Goal: Task Accomplishment & Management: Manage account settings

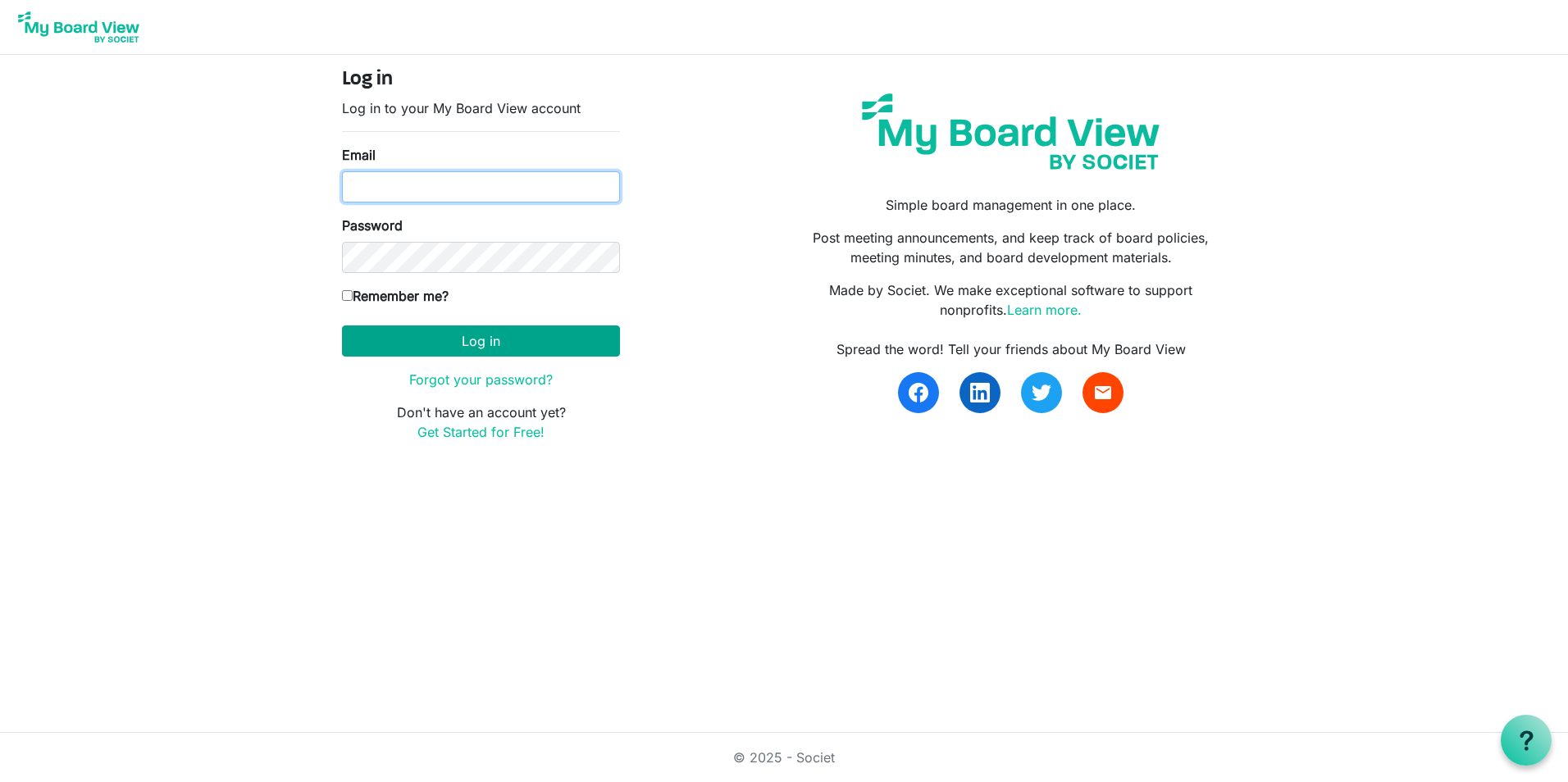
type input "[EMAIL_ADDRESS][DOMAIN_NAME]"
click at [436, 345] on button "Log in" at bounding box center [481, 340] width 278 height 31
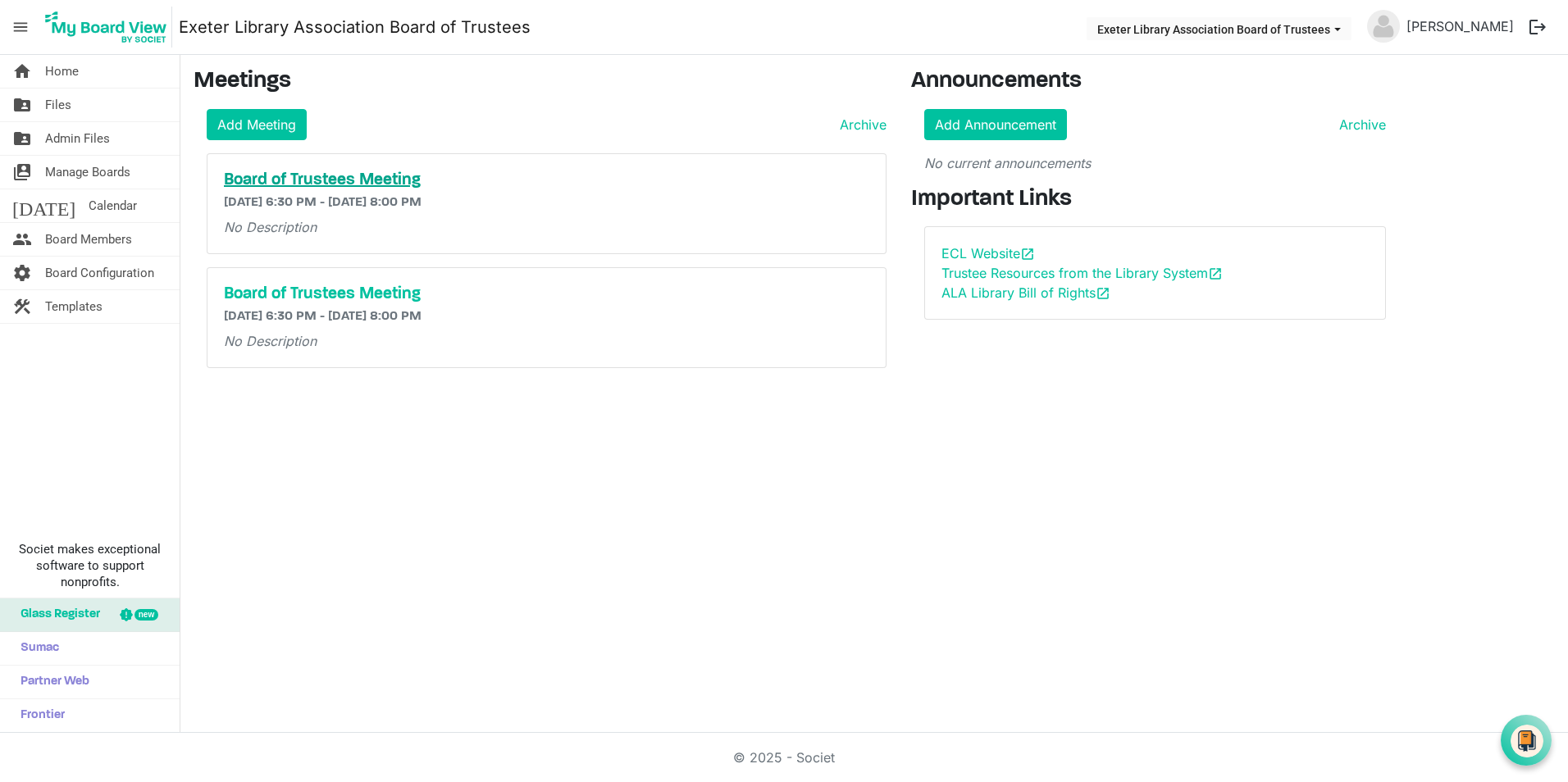
click at [323, 179] on h5 "Board of Trustees Meeting" at bounding box center [547, 180] width 645 height 19
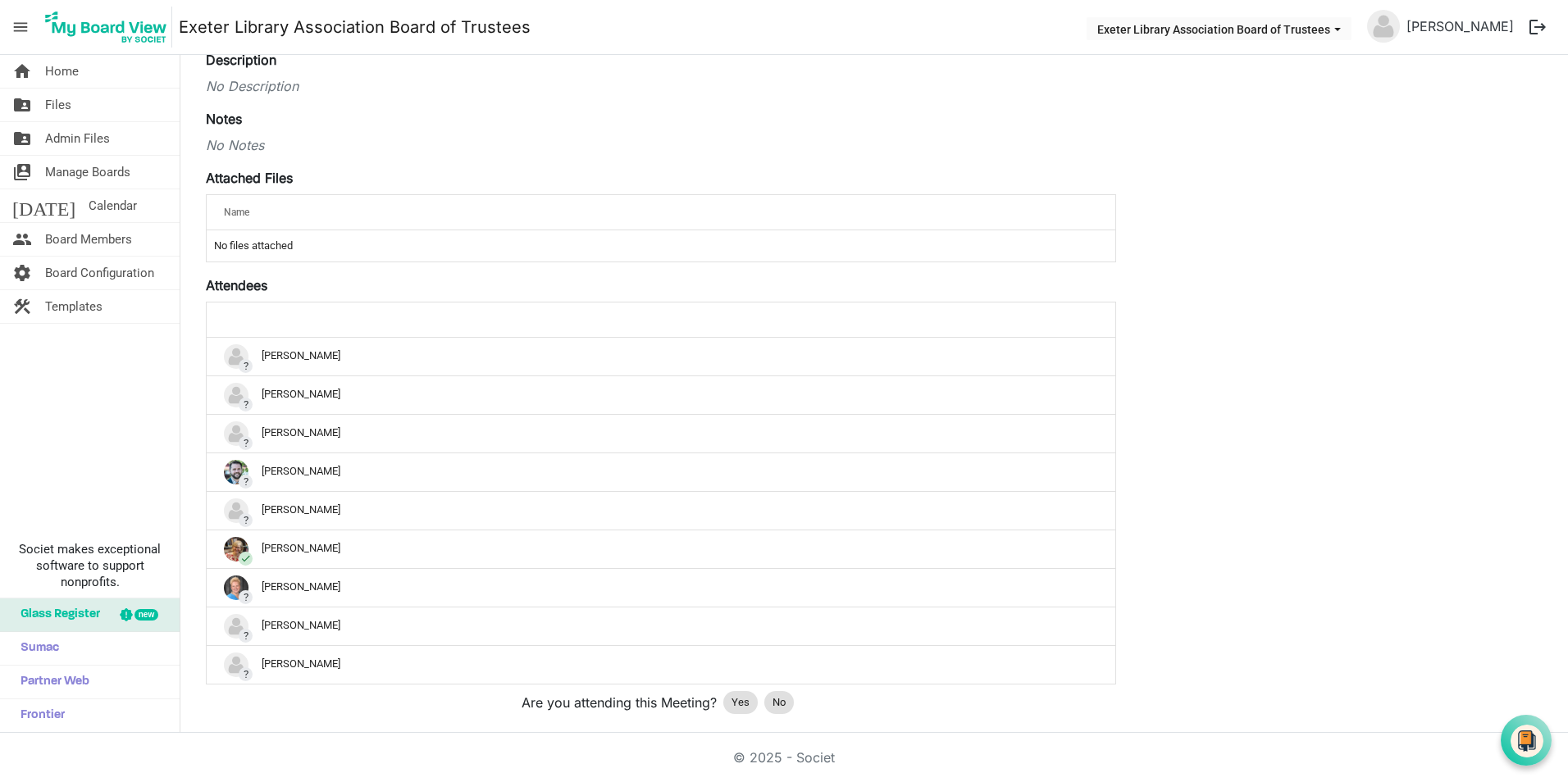
scroll to position [246, 0]
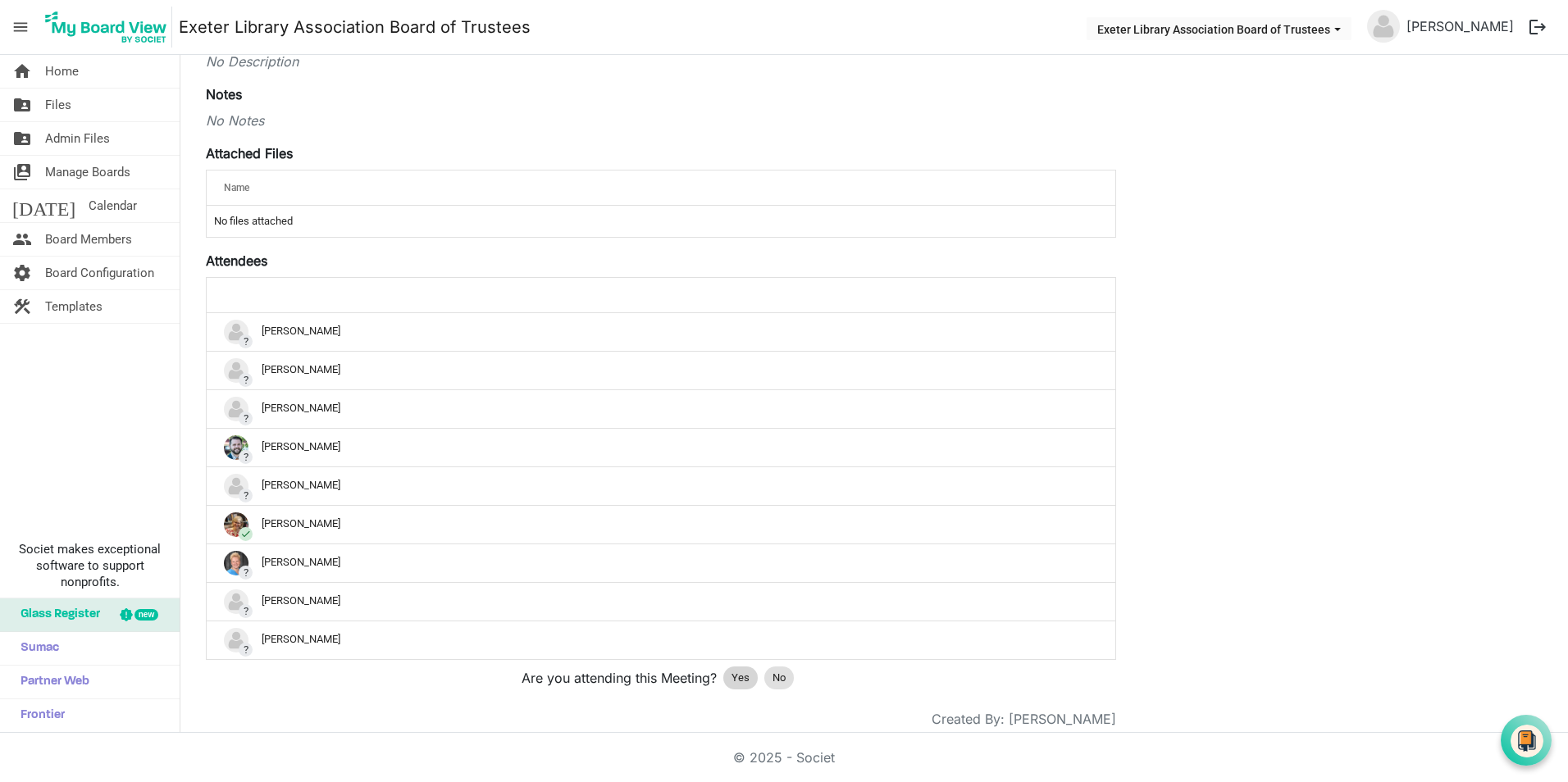
click at [738, 678] on span "Yes" at bounding box center [740, 677] width 18 height 16
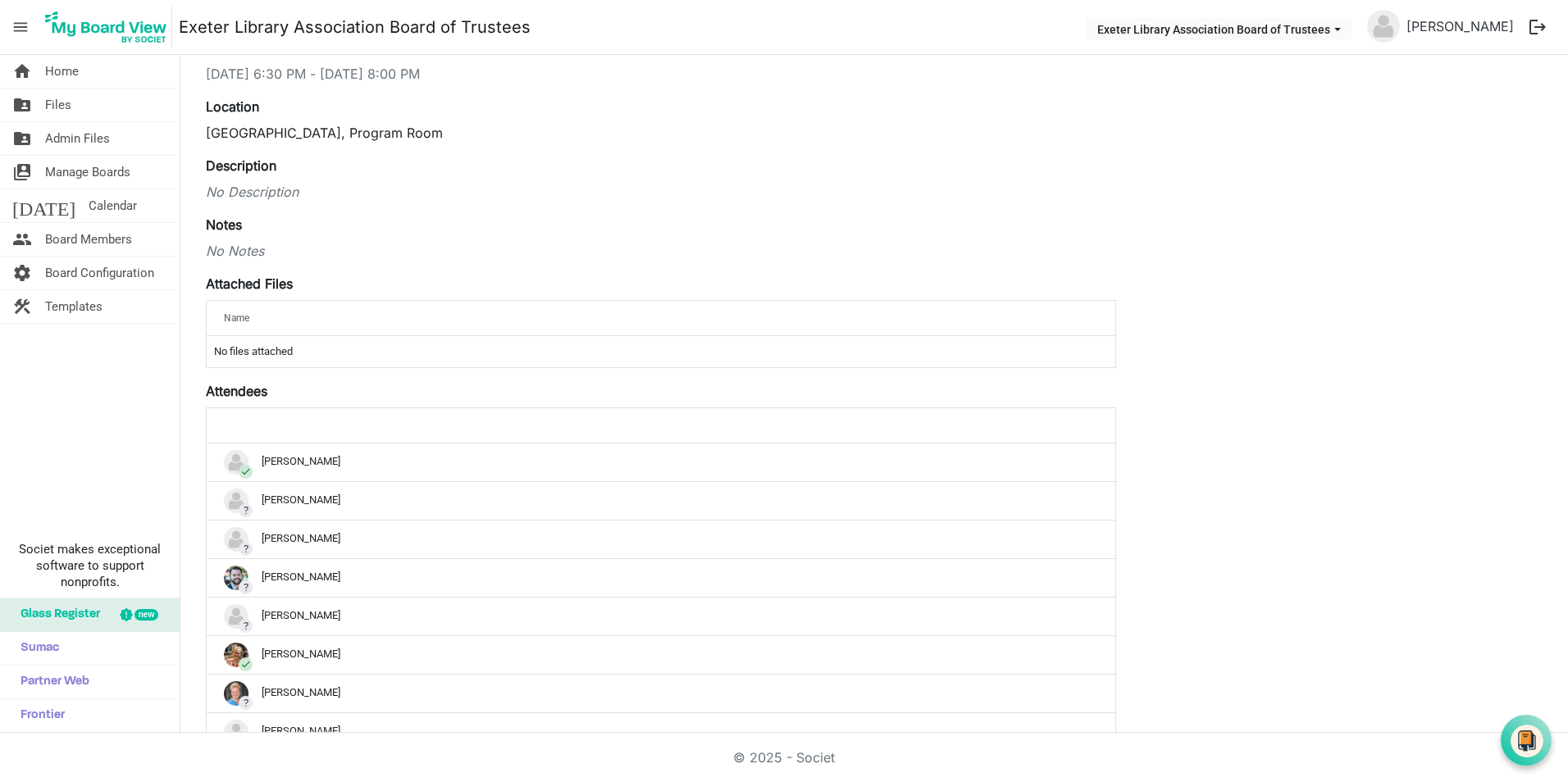
scroll to position [0, 0]
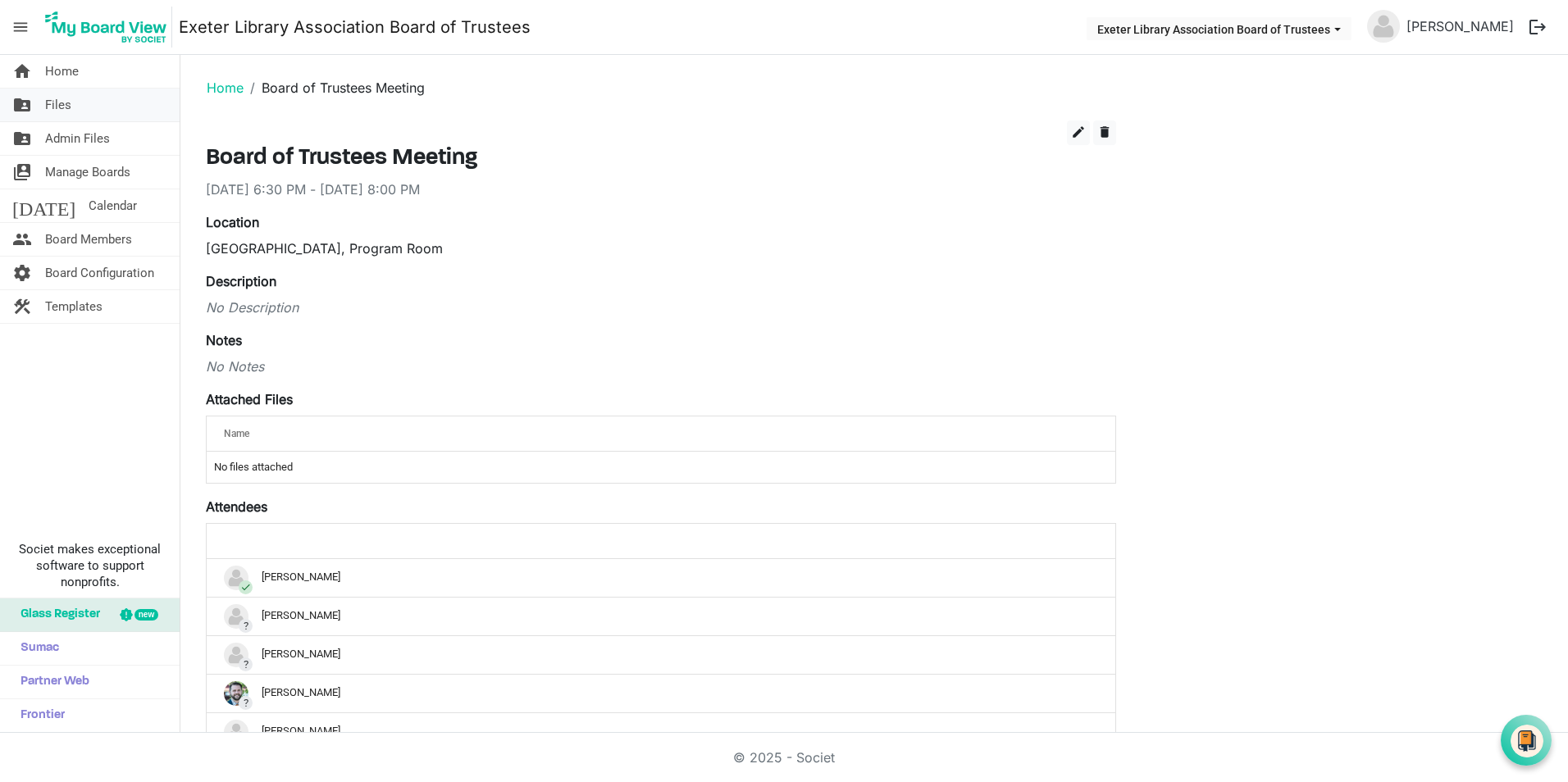
click at [54, 105] on span "Files" at bounding box center [57, 105] width 26 height 33
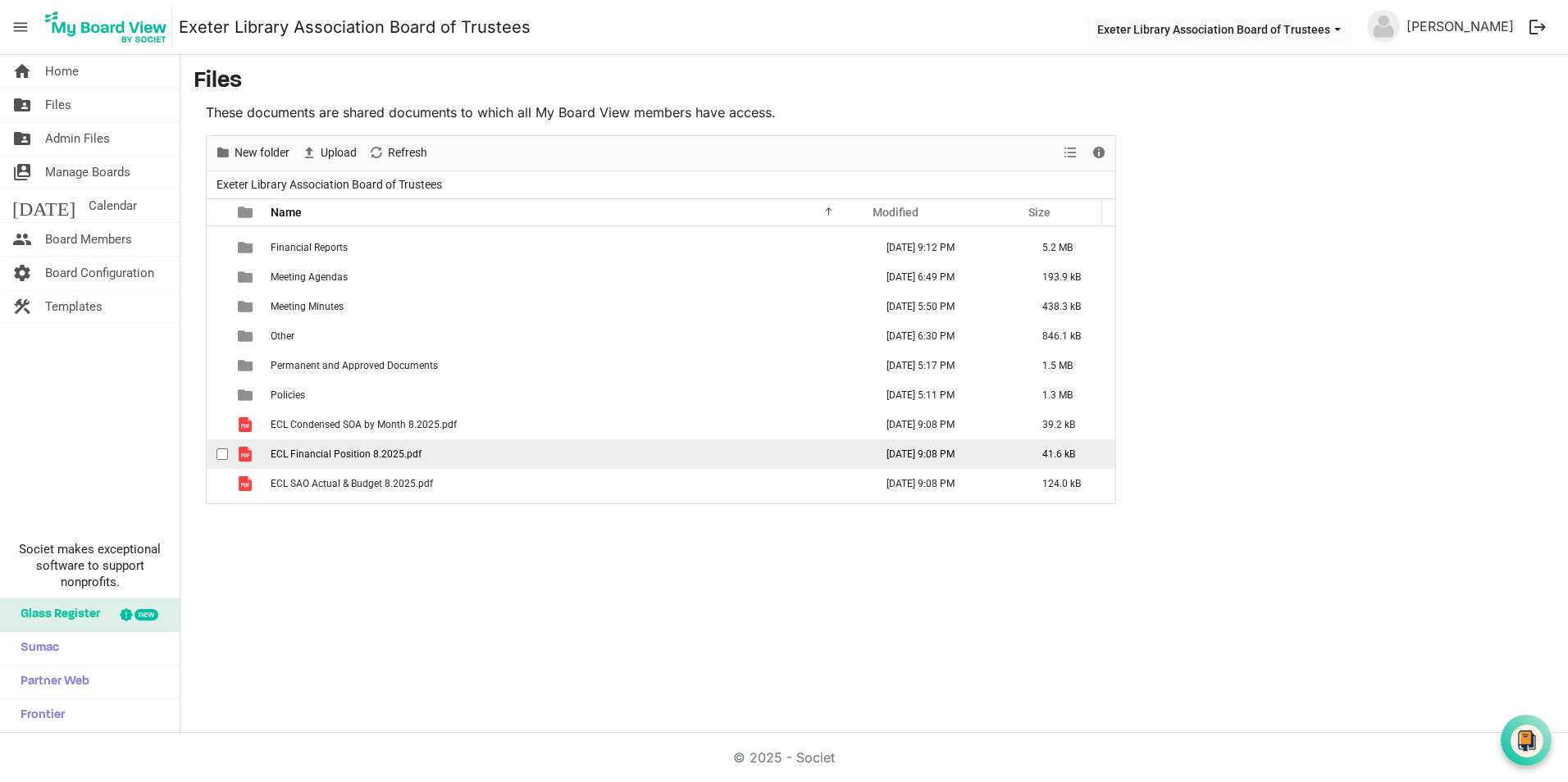
scroll to position [164, 0]
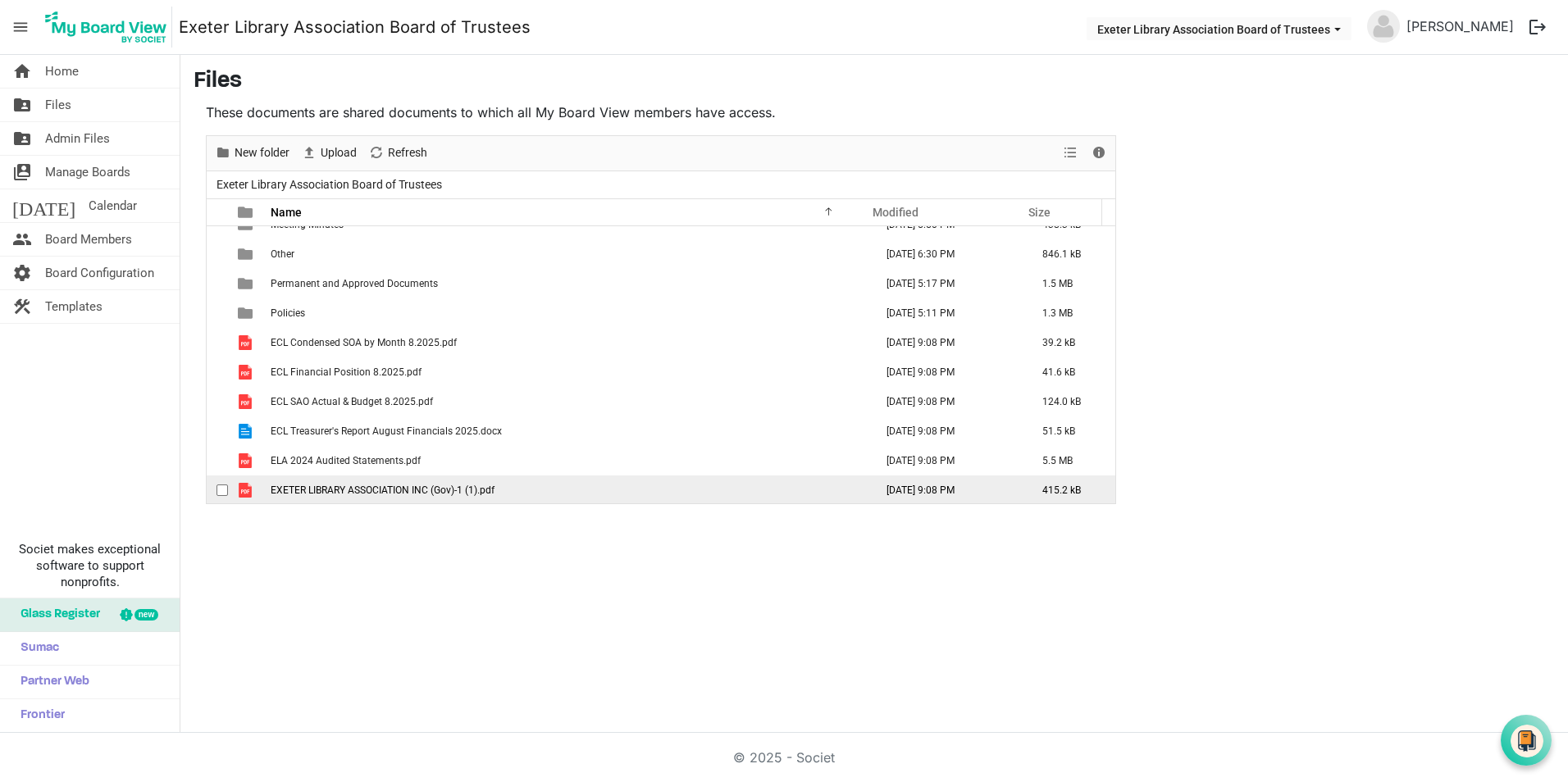
click at [353, 486] on span "EXETER LIBRARY ASSOCIATION INC (Gov)-1 (1).pdf" at bounding box center [382, 491] width 224 height 12
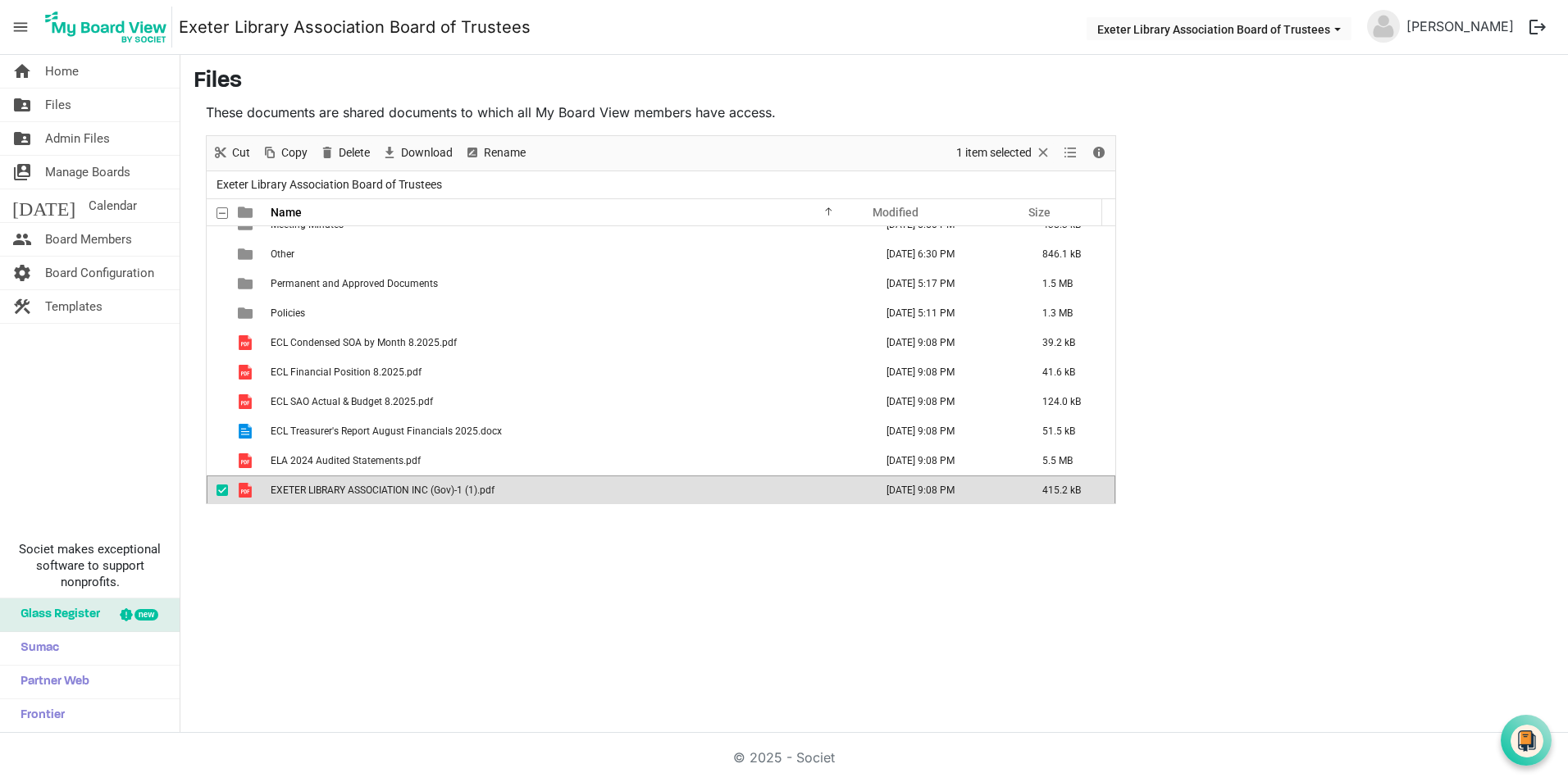
scroll to position [166, 0]
click at [353, 486] on span "EXETER LIBRARY ASSOCIATION INC (Gov)-1 (1).pdf" at bounding box center [382, 489] width 224 height 12
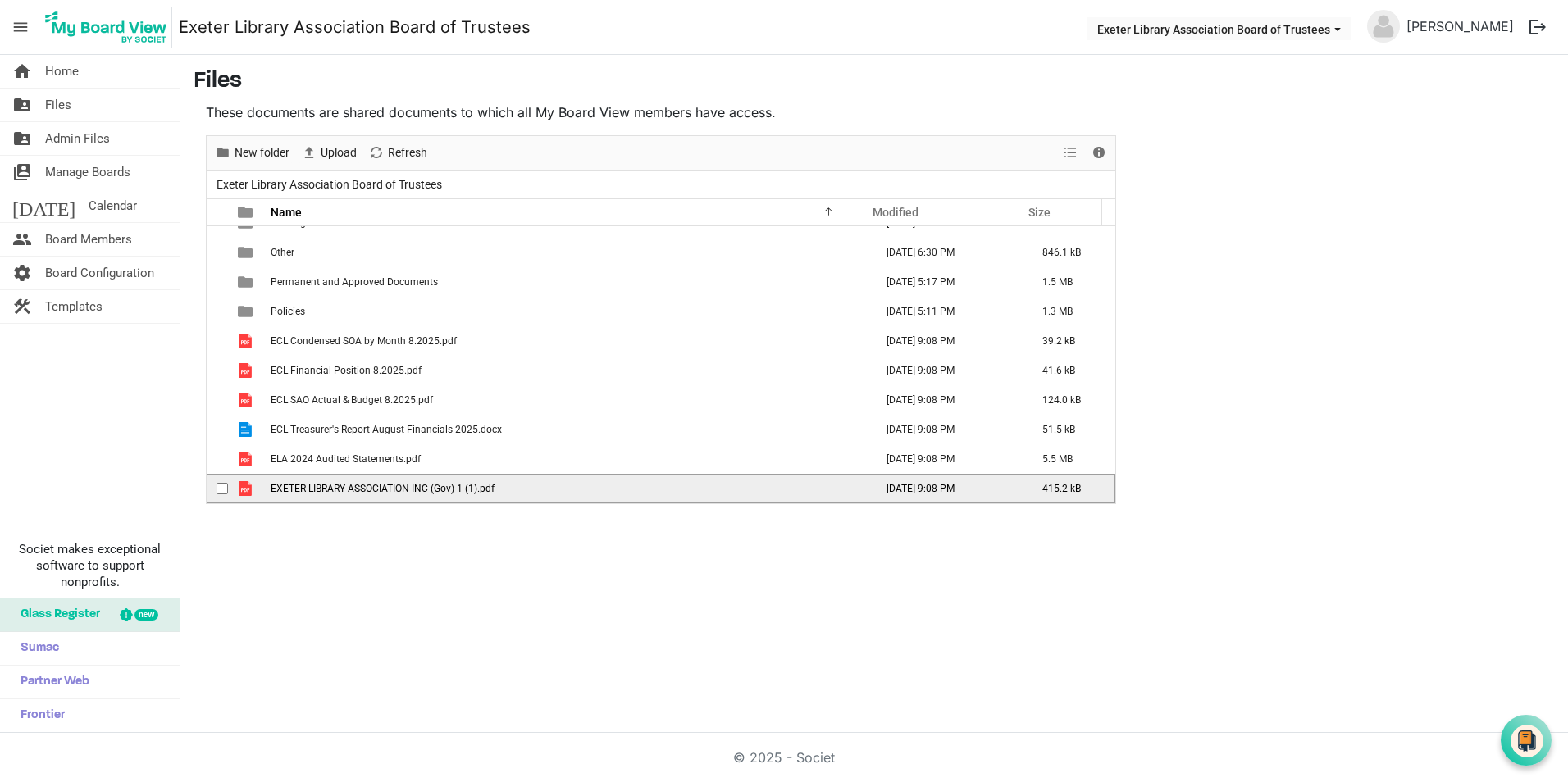
click at [353, 486] on span "EXETER LIBRARY ASSOCIATION INC (Gov)-1 (1).pdf" at bounding box center [382, 489] width 224 height 12
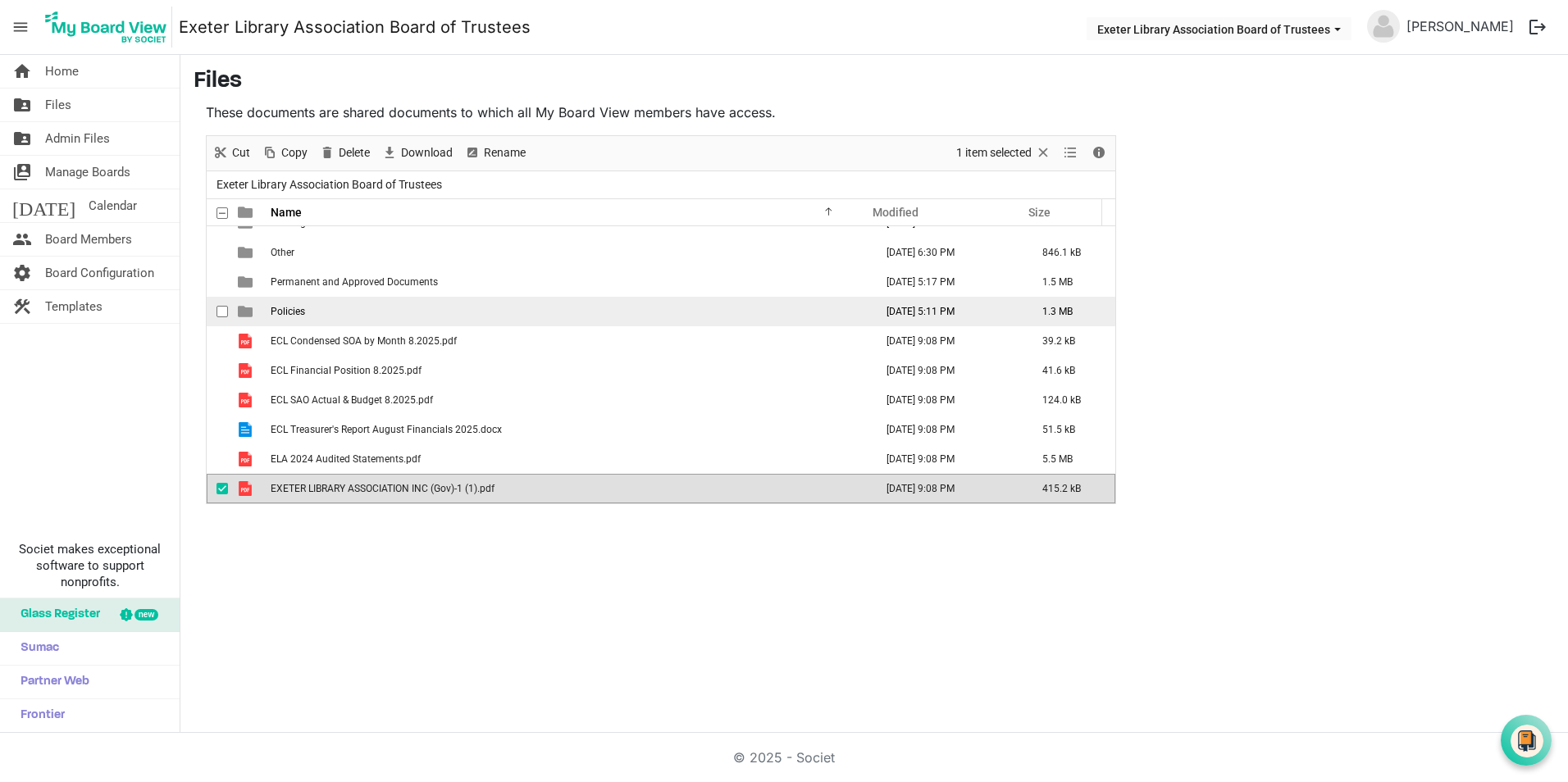
click at [347, 309] on td "Policies" at bounding box center [567, 311] width 603 height 30
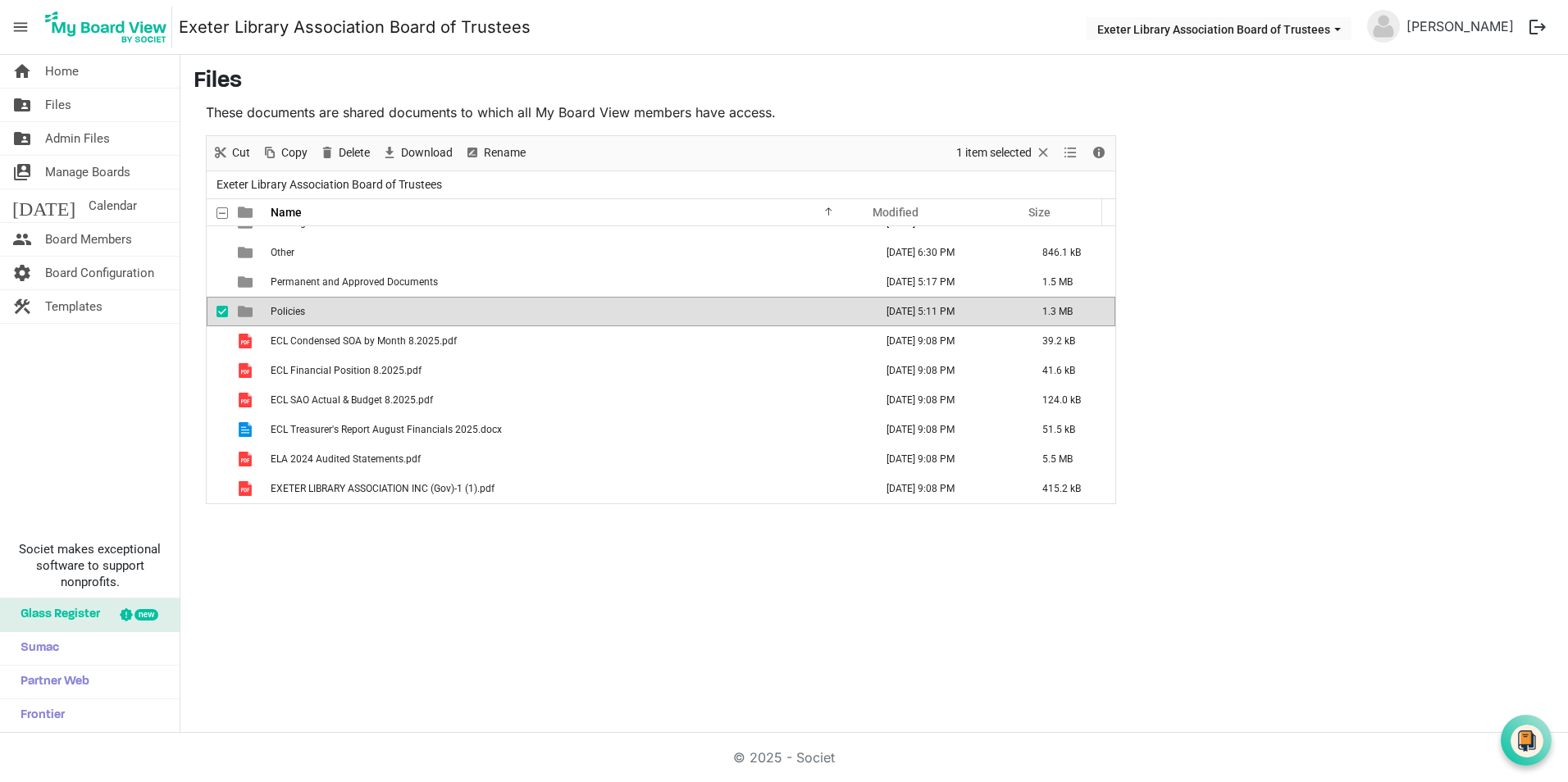
click at [324, 312] on td "Policies" at bounding box center [567, 311] width 603 height 30
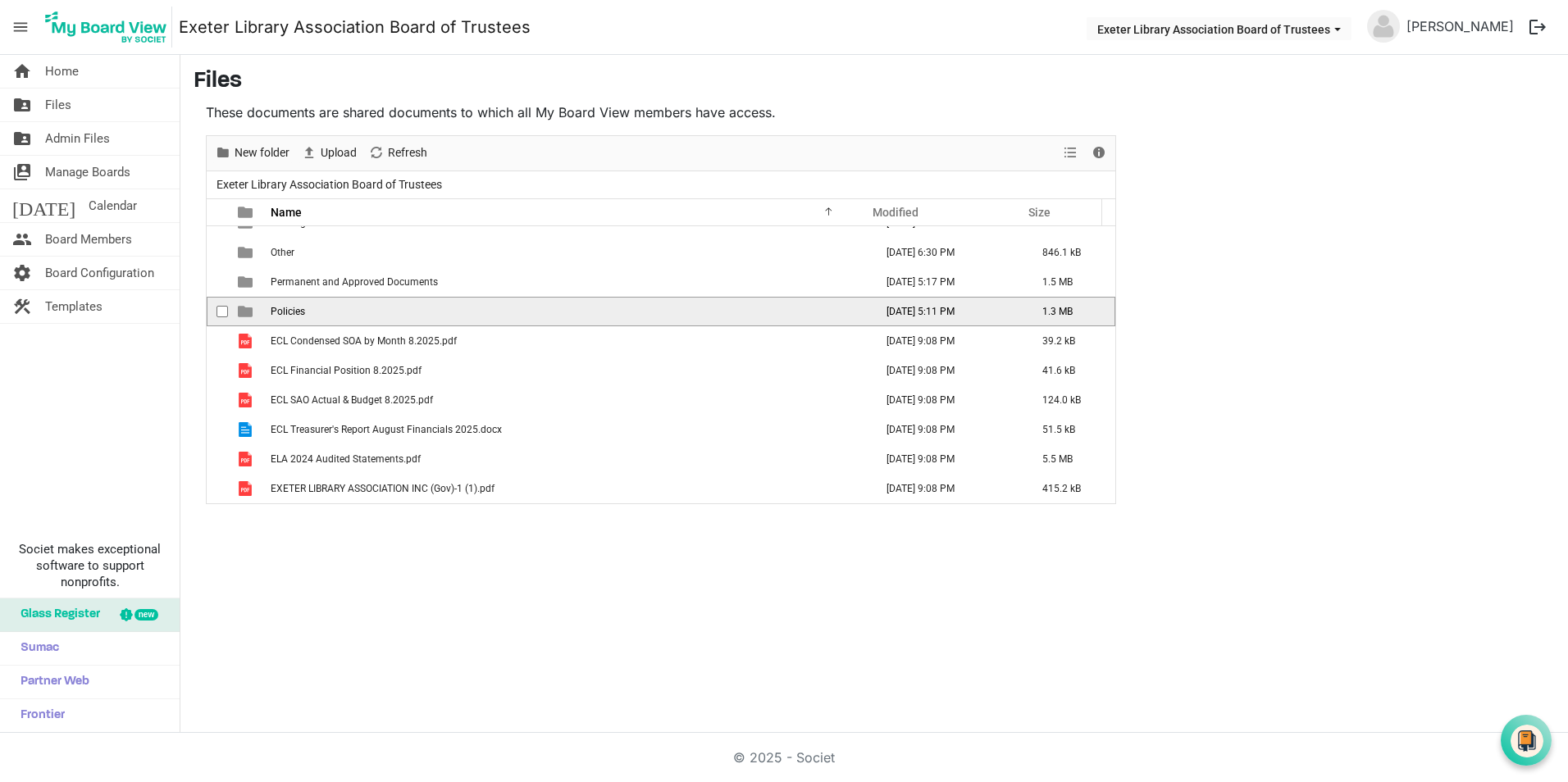
click at [324, 312] on td "Policies" at bounding box center [567, 311] width 603 height 30
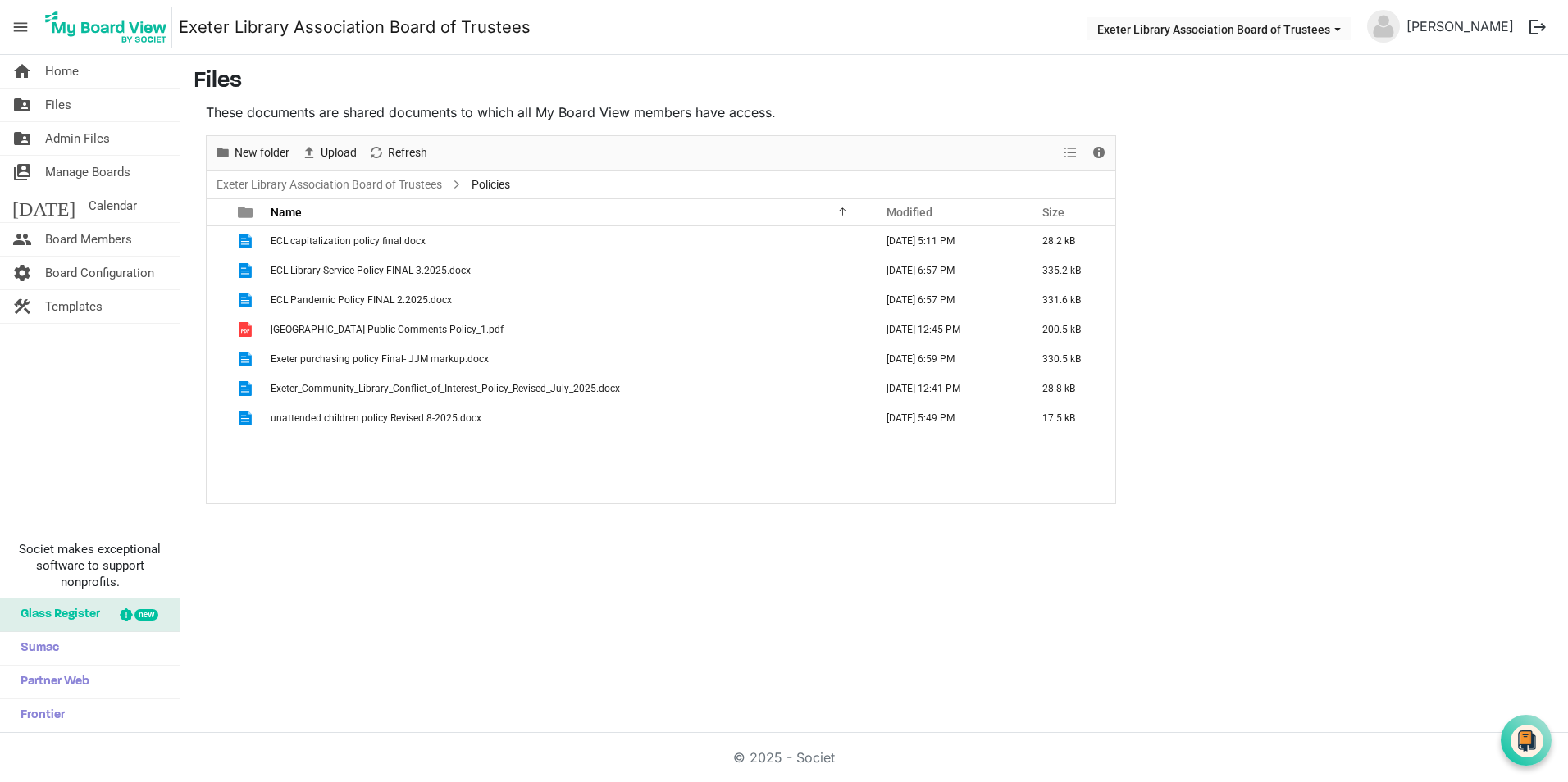
scroll to position [0, 0]
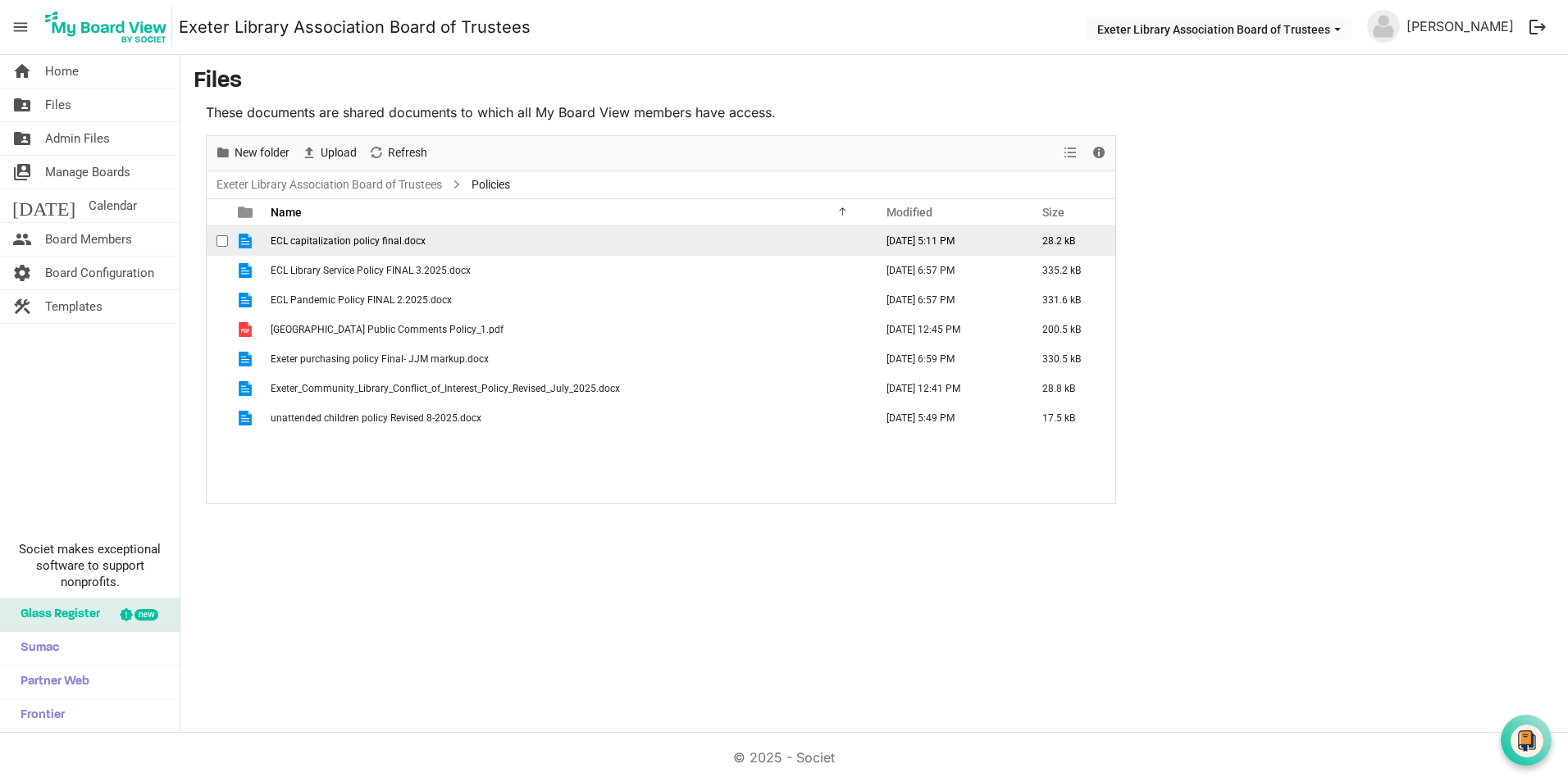
click at [263, 239] on td "is template cell column header type" at bounding box center [247, 241] width 38 height 30
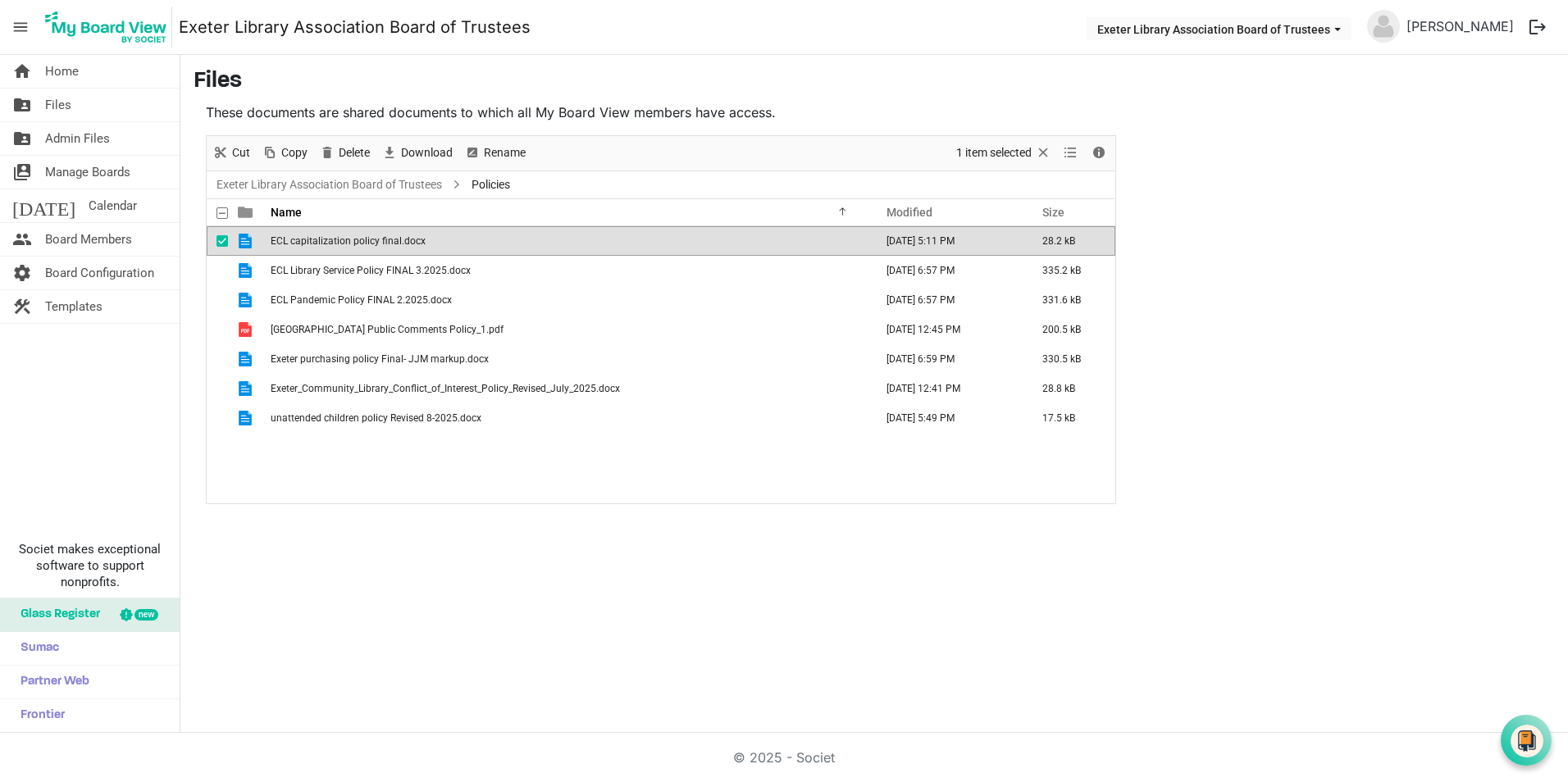
click at [340, 246] on span "ECL capitalization policy final.docx" at bounding box center [347, 242] width 155 height 12
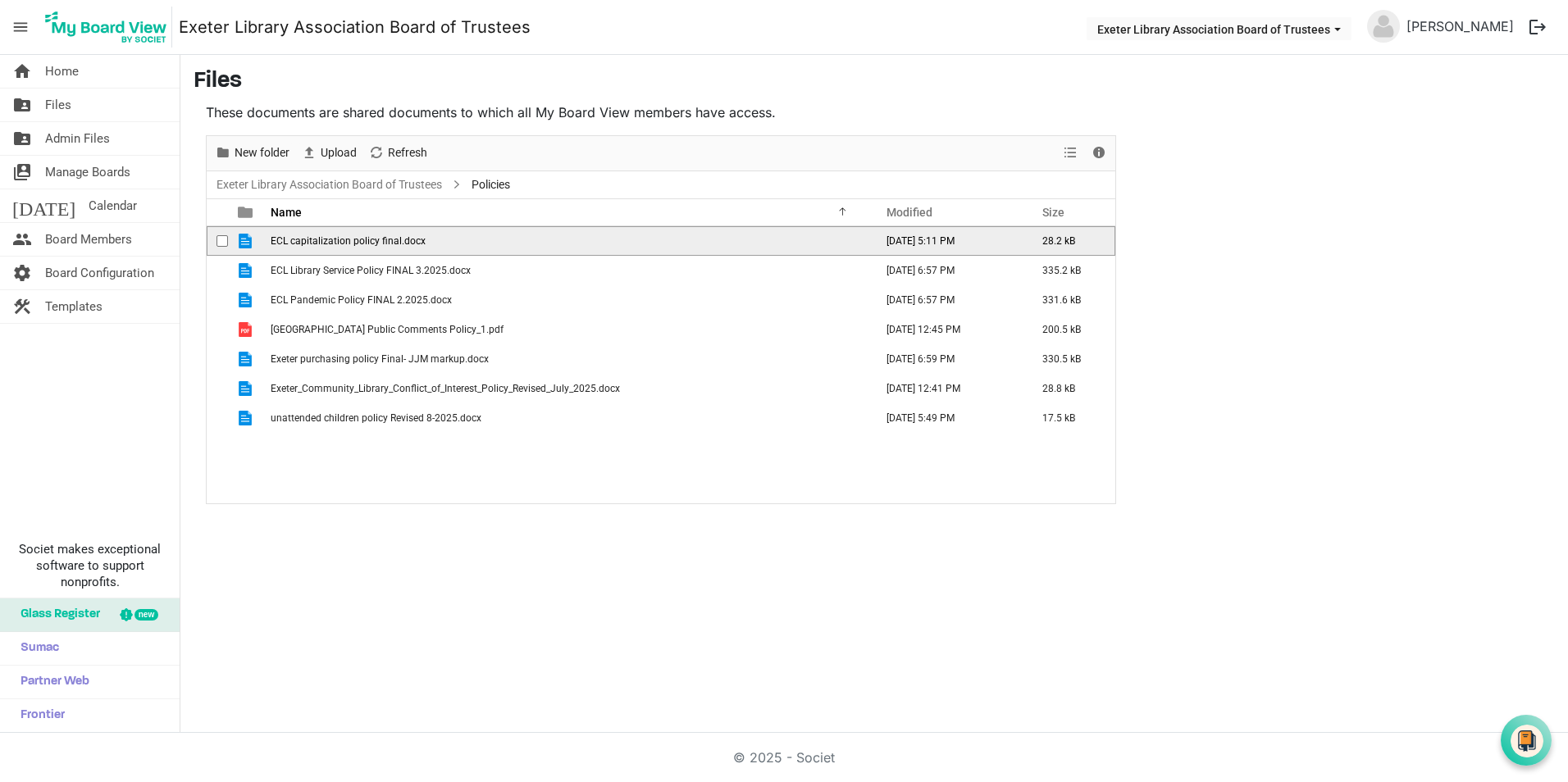
click at [340, 246] on span "ECL capitalization policy final.docx" at bounding box center [347, 242] width 155 height 12
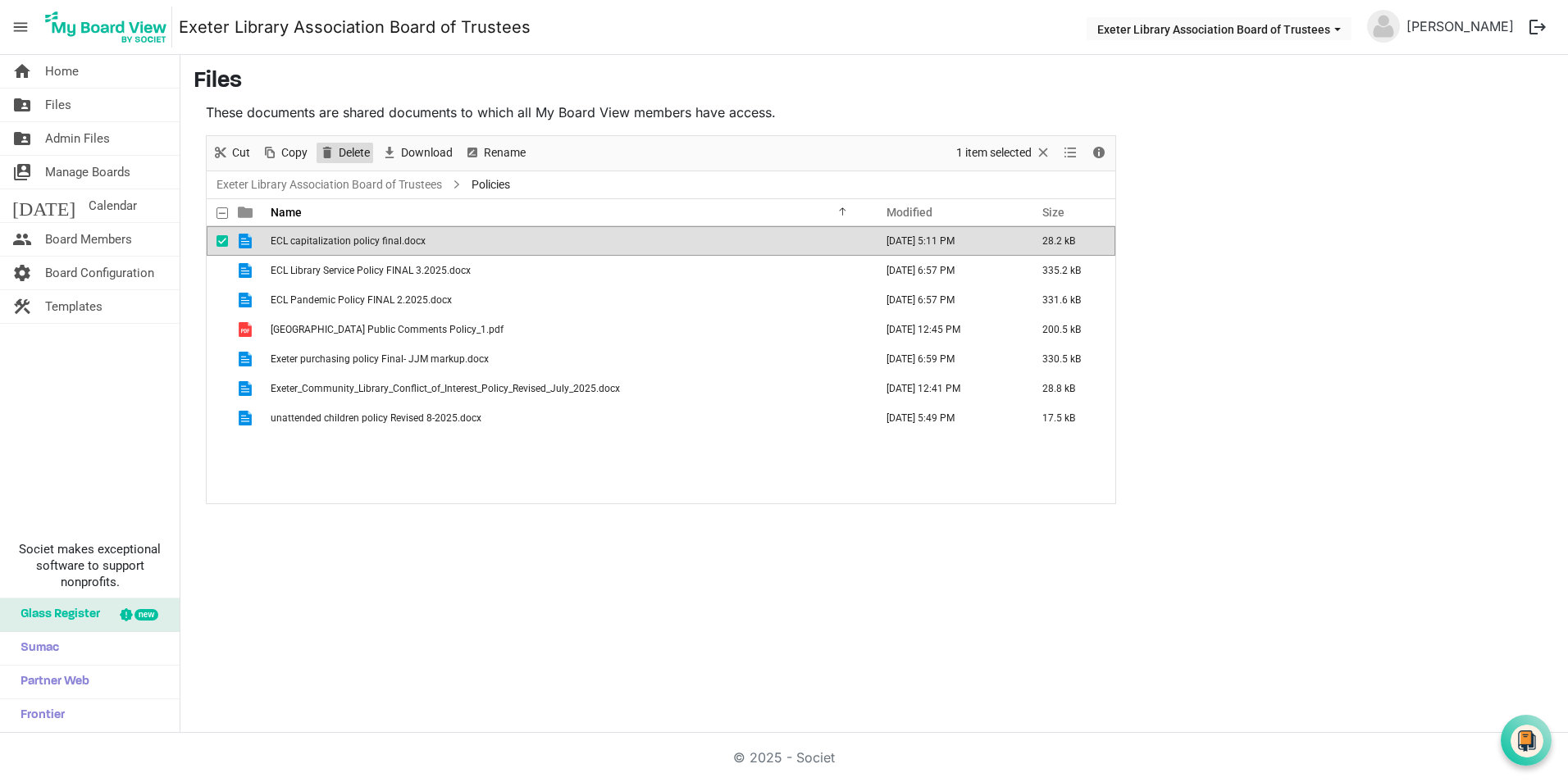
click at [350, 155] on span "Delete" at bounding box center [354, 153] width 35 height 20
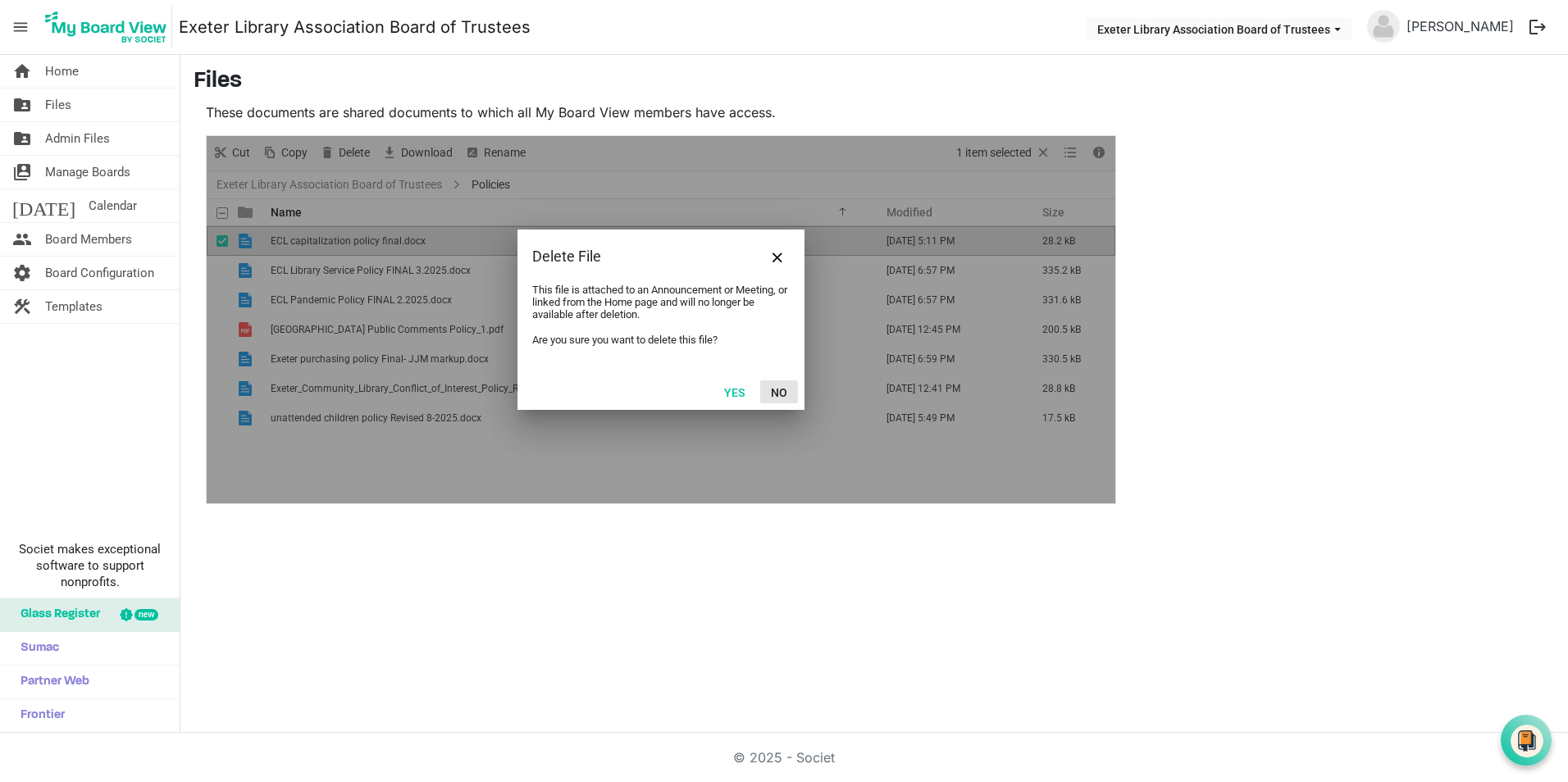
click at [778, 390] on button "No" at bounding box center [779, 391] width 38 height 23
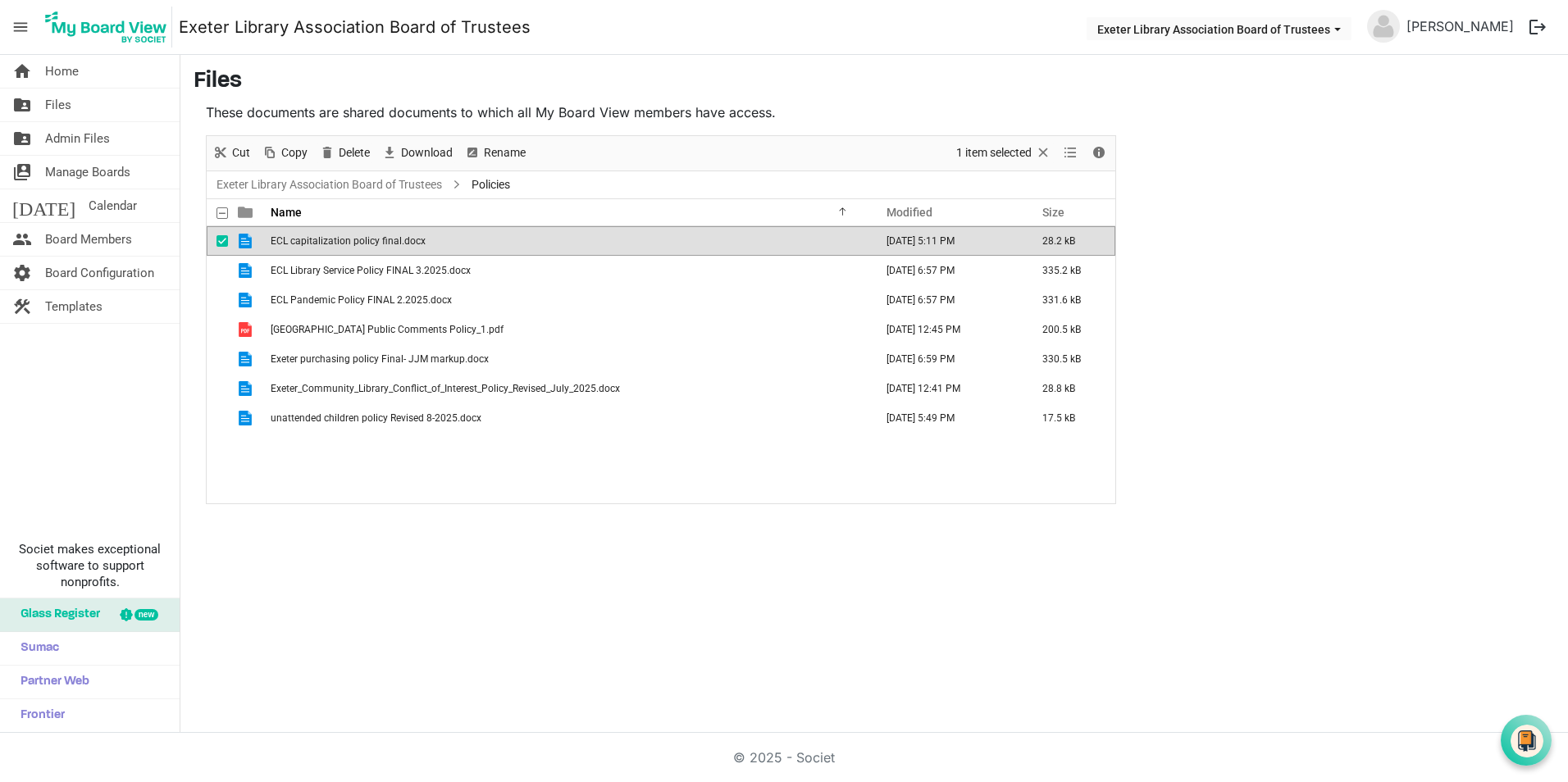
click at [508, 728] on div "home Home folder_shared Files folder_shared Admin Files switch_account Manage B…" at bounding box center [784, 394] width 1568 height 678
click at [476, 150] on span "Rename" at bounding box center [471, 153] width 19 height 20
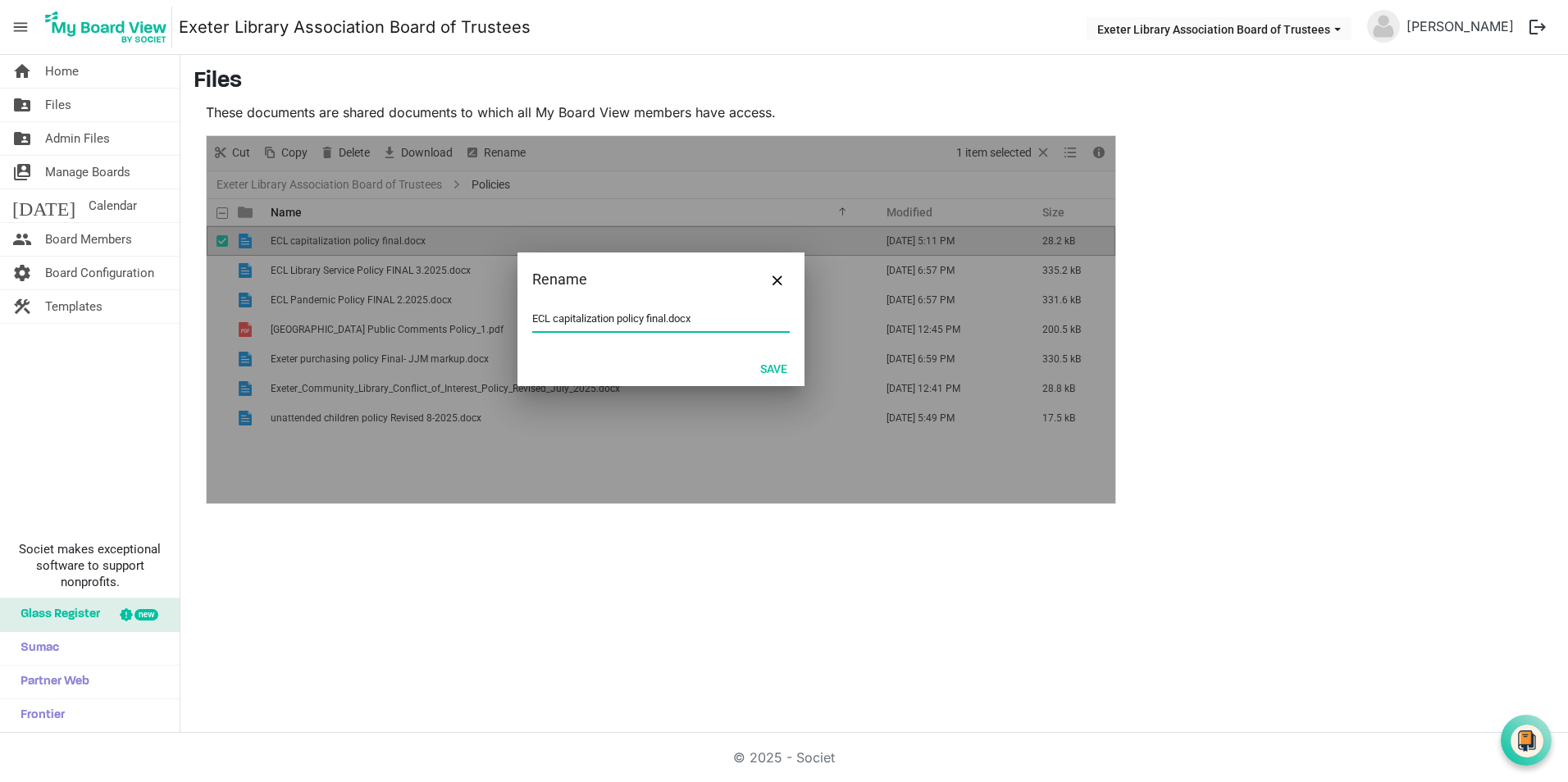
click at [667, 316] on input "ECL capitalization policy final.docx" at bounding box center [661, 318] width 258 height 24
type input "ECL capitalization policy.docx"
click at [765, 370] on button "Save" at bounding box center [773, 367] width 48 height 23
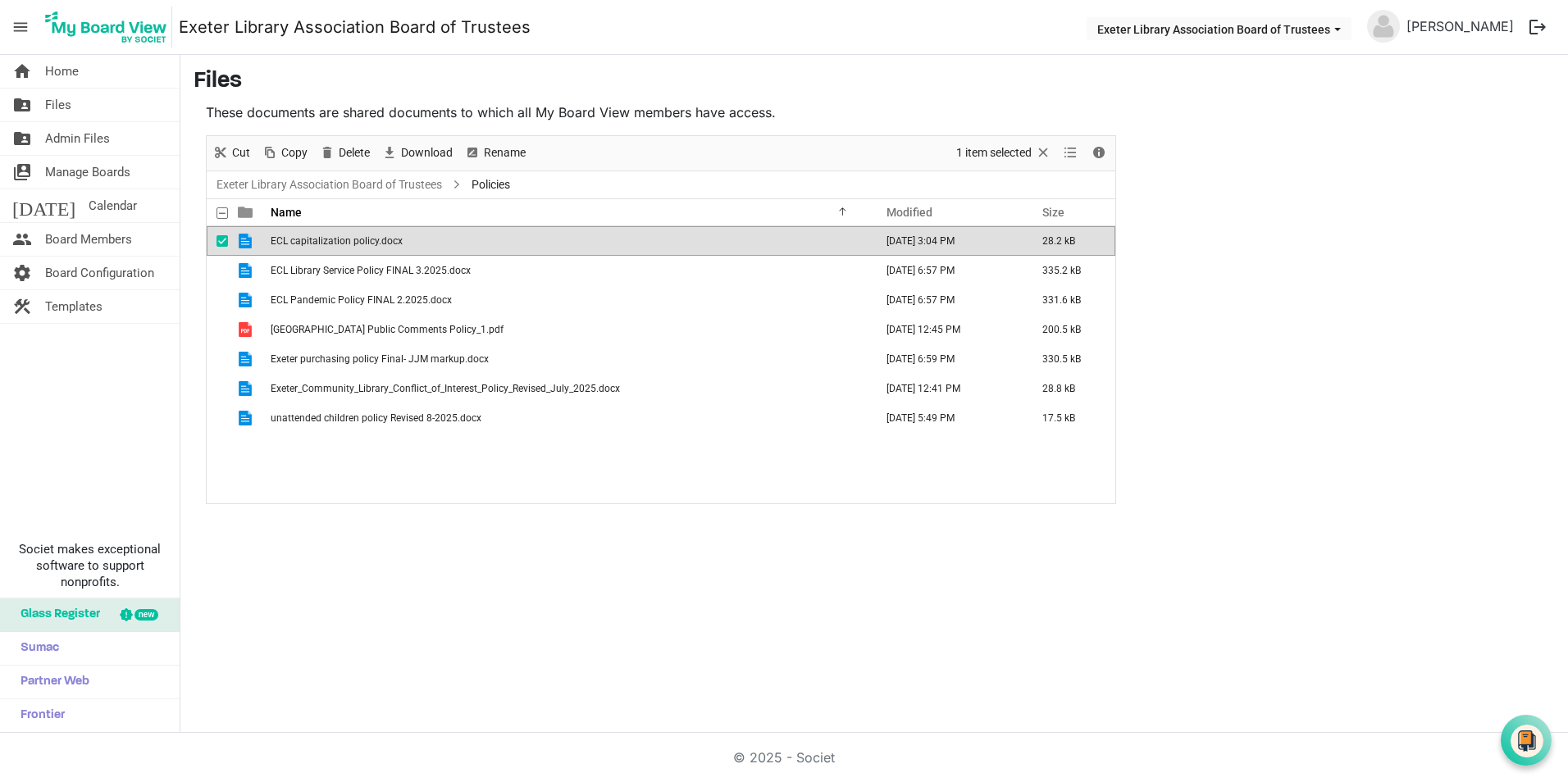
click at [390, 635] on div "home Home folder_shared Files folder_shared Admin Files switch_account Manage B…" at bounding box center [784, 394] width 1568 height 678
click at [217, 241] on span "checkbox" at bounding box center [222, 242] width 12 height 12
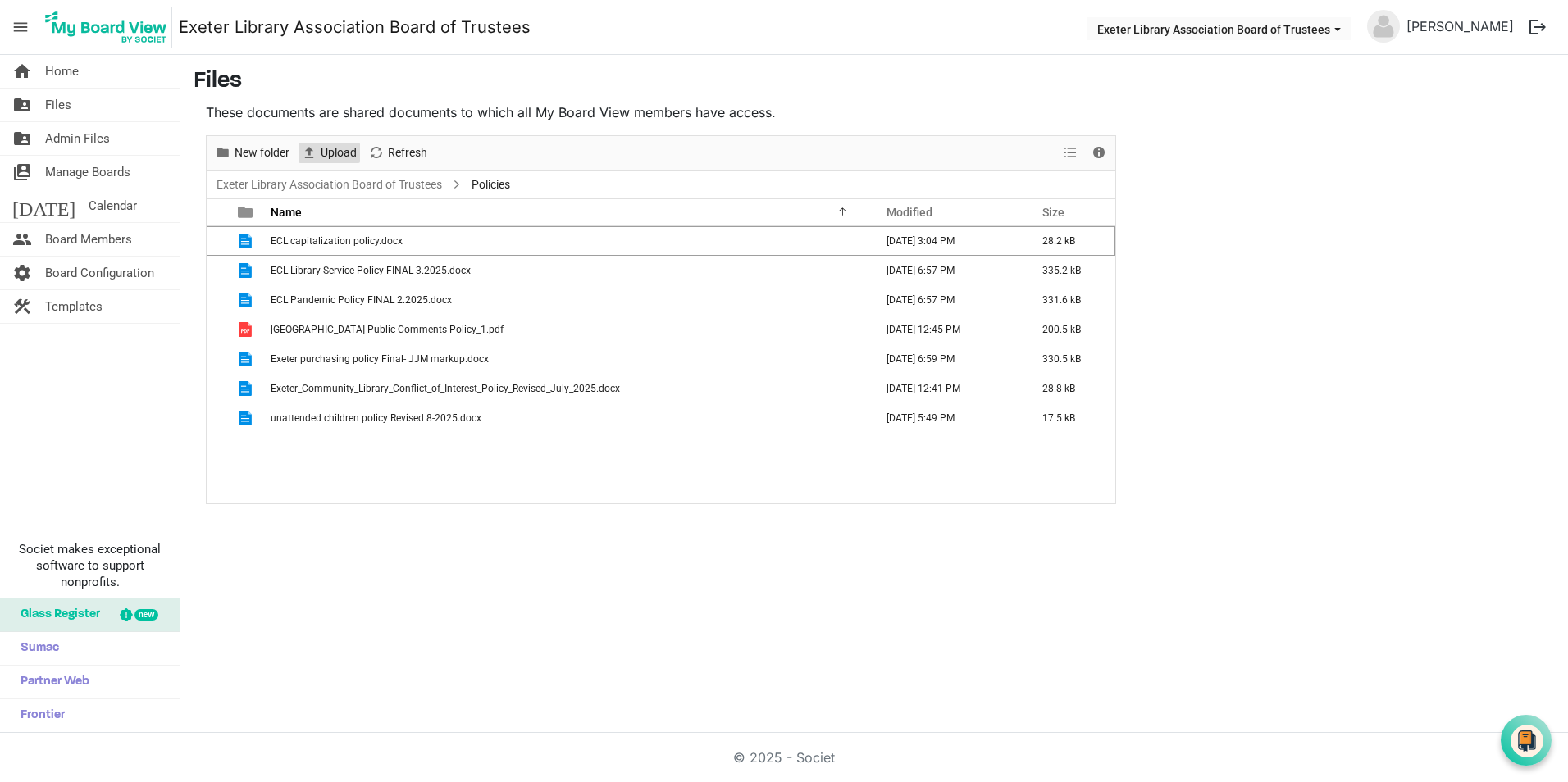
click at [329, 144] on span "Upload" at bounding box center [339, 153] width 40 height 20
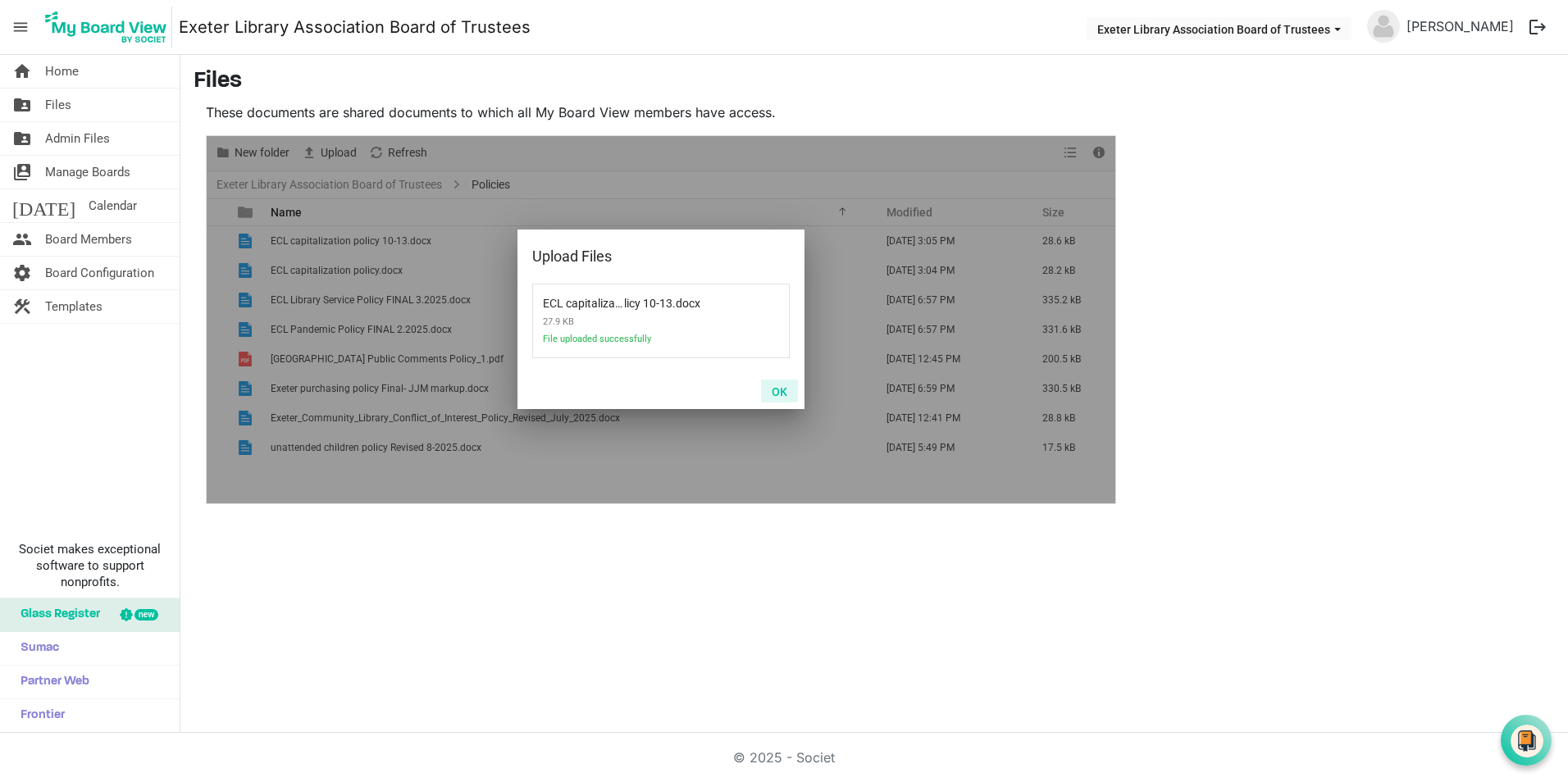
click at [782, 390] on button "OK" at bounding box center [780, 390] width 37 height 23
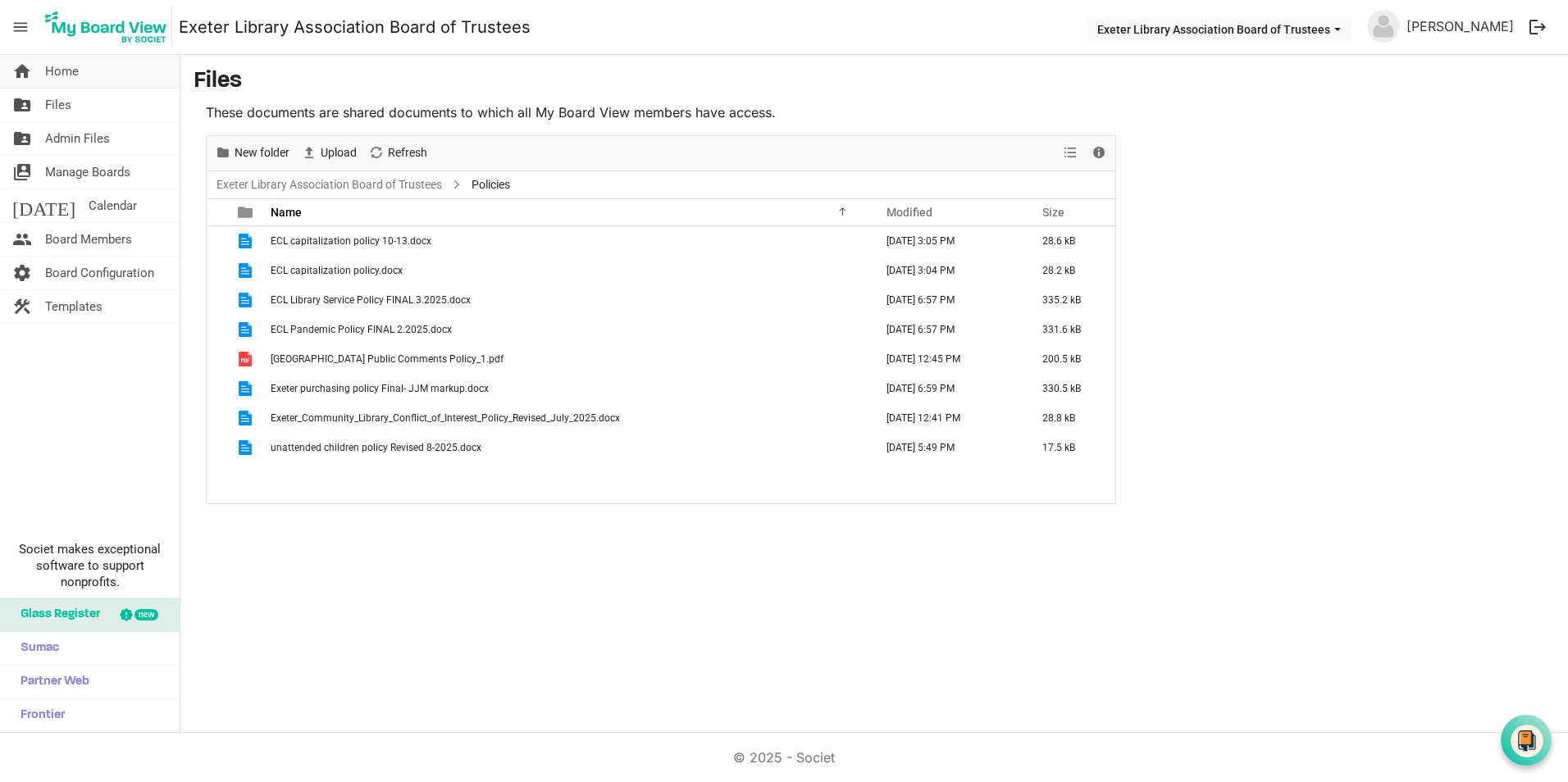
click at [59, 73] on span "Home" at bounding box center [62, 71] width 34 height 33
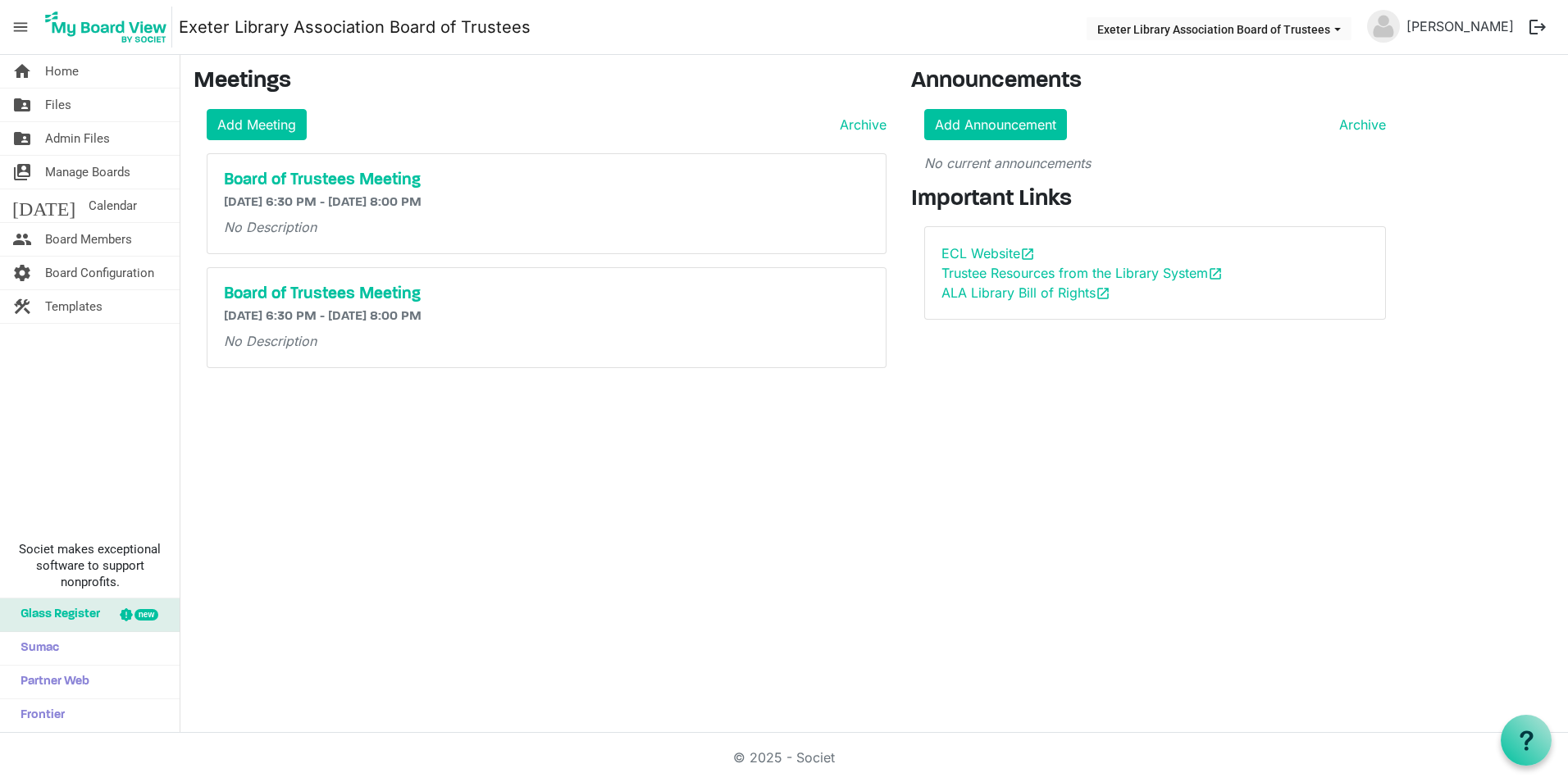
click at [363, 174] on h5 "Board of Trustees Meeting" at bounding box center [547, 180] width 645 height 19
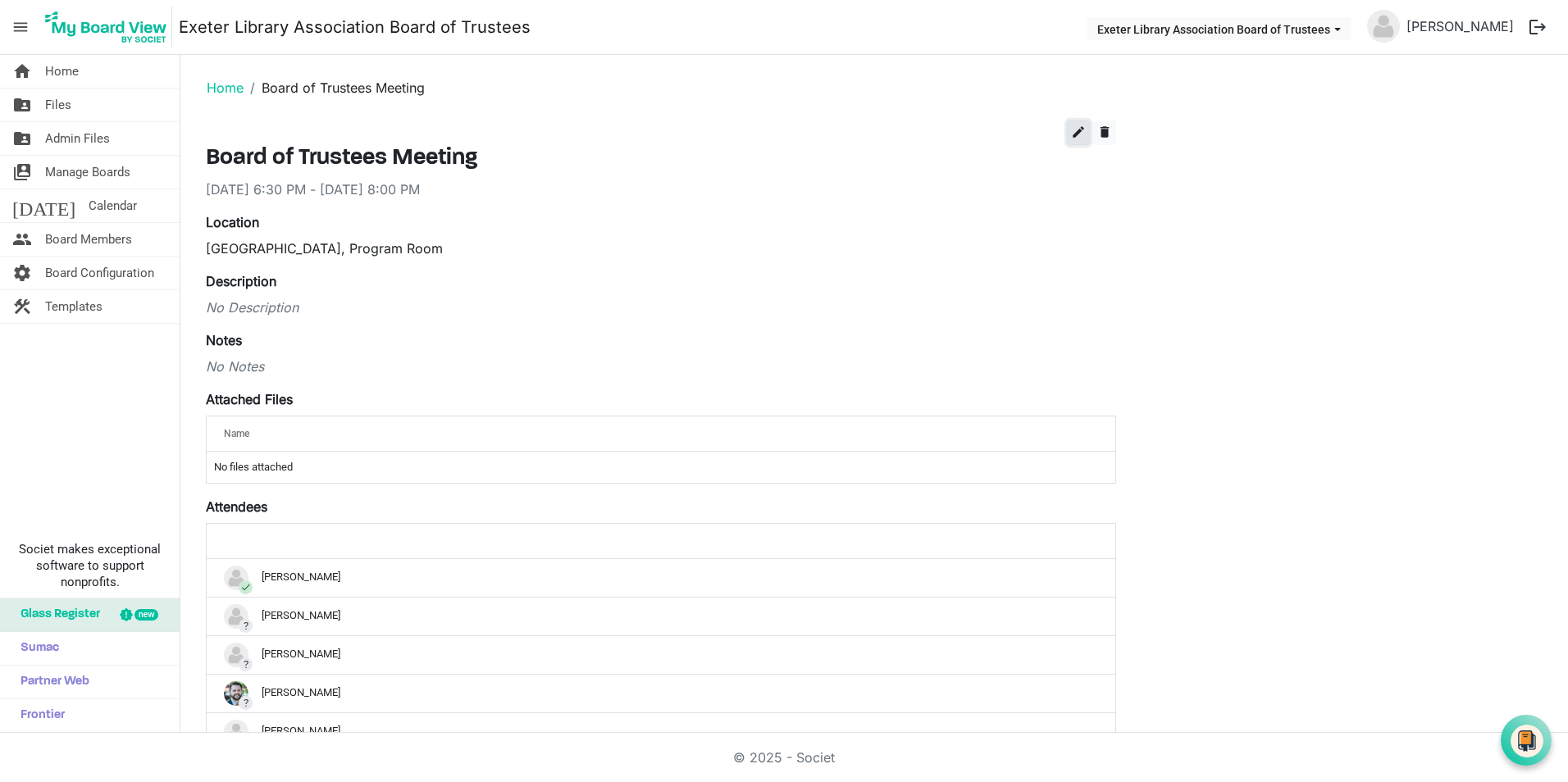
click at [1077, 129] on span "edit" at bounding box center [1077, 132] width 14 height 14
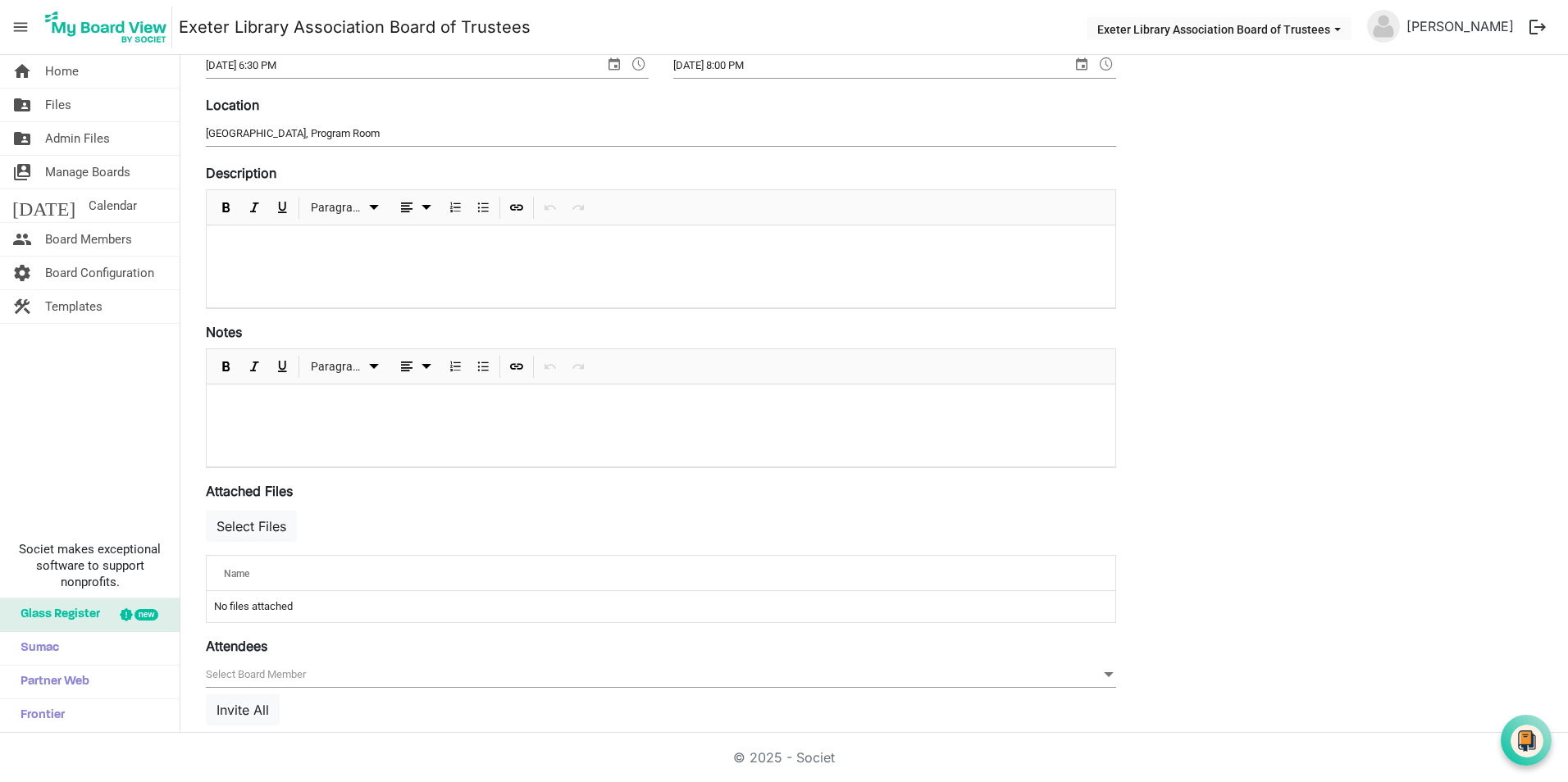
scroll to position [164, 0]
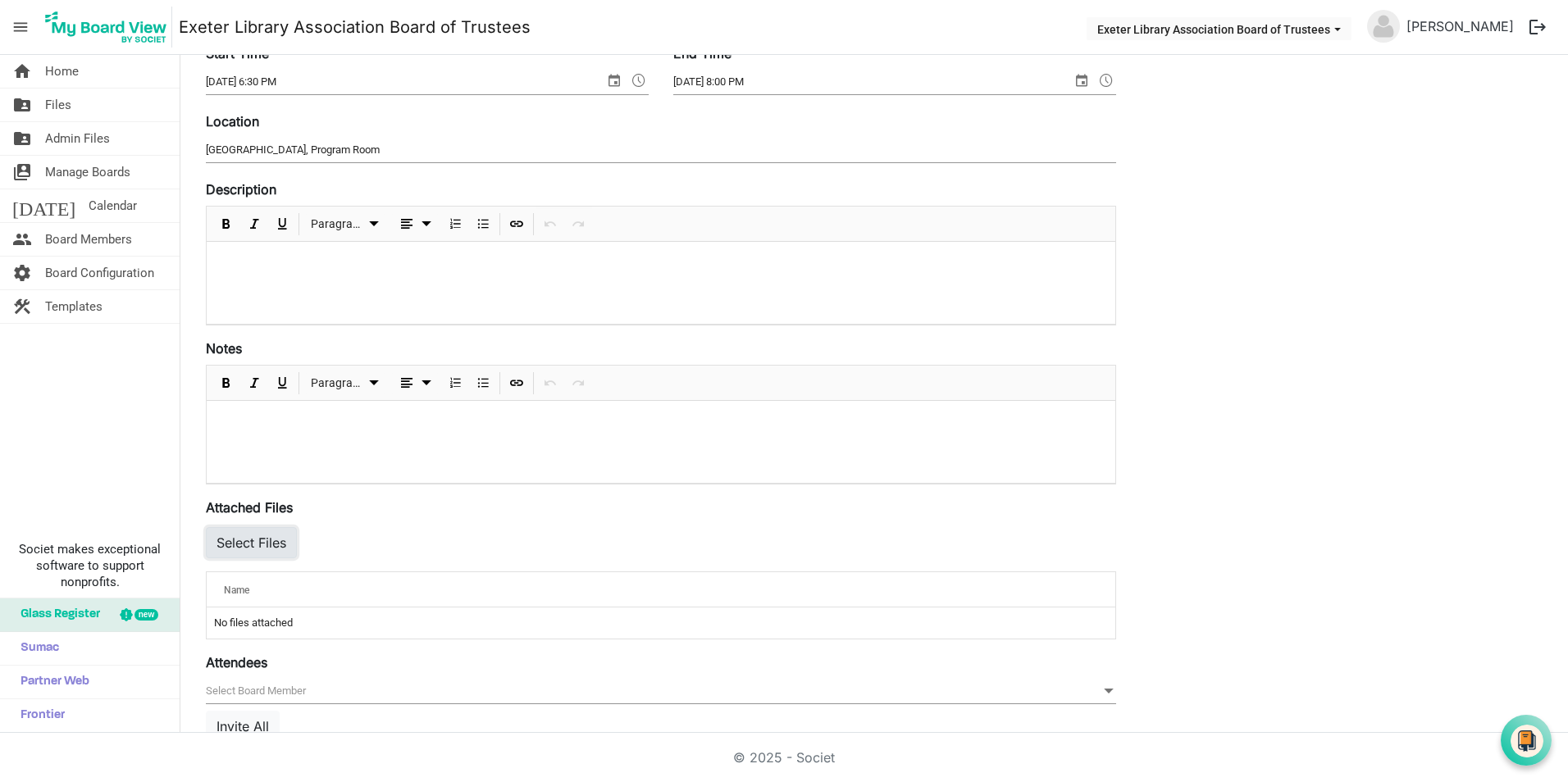
click at [263, 540] on button "Select Files" at bounding box center [252, 542] width 91 height 31
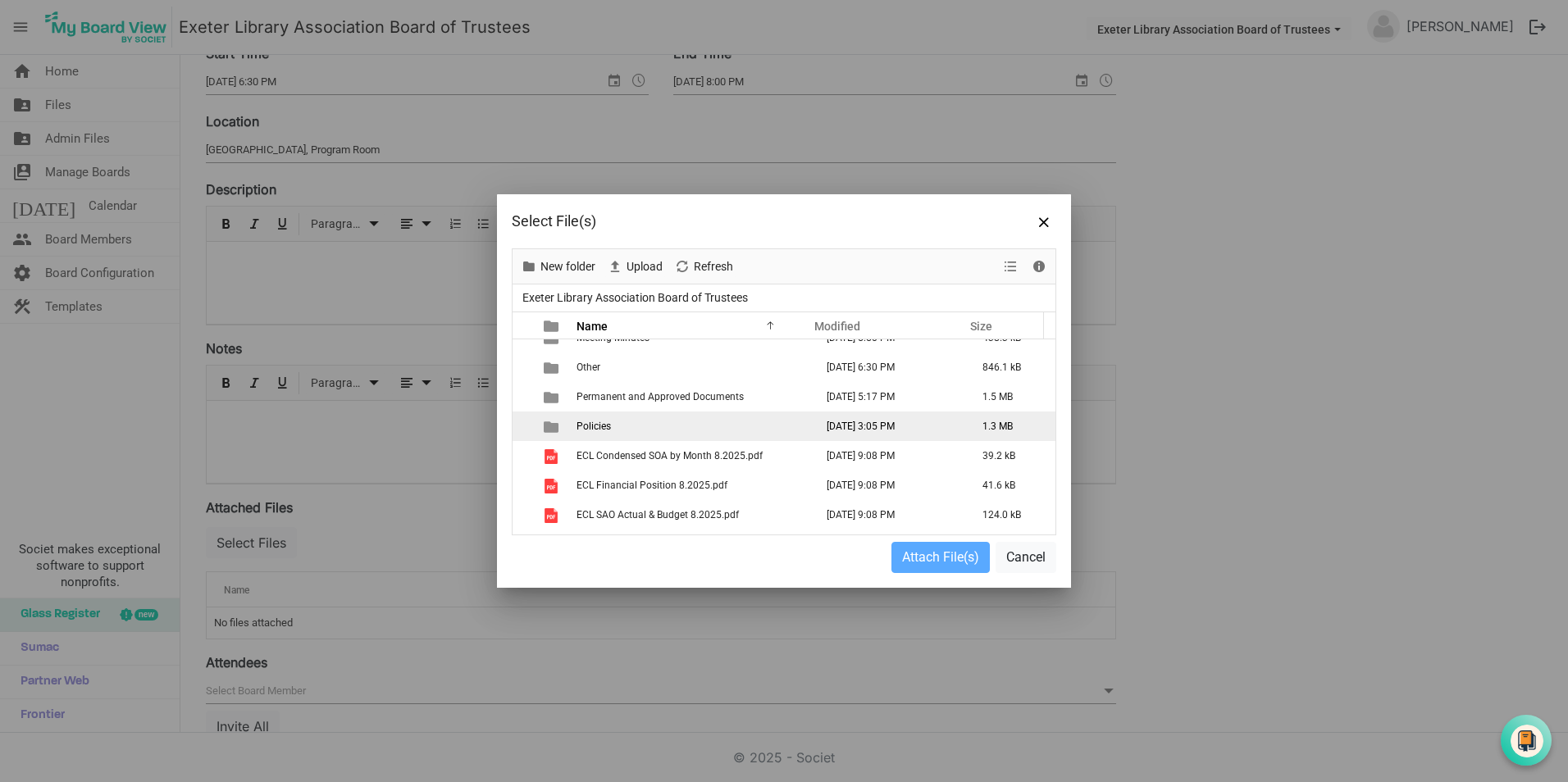
click at [591, 422] on span "Policies" at bounding box center [593, 426] width 35 height 12
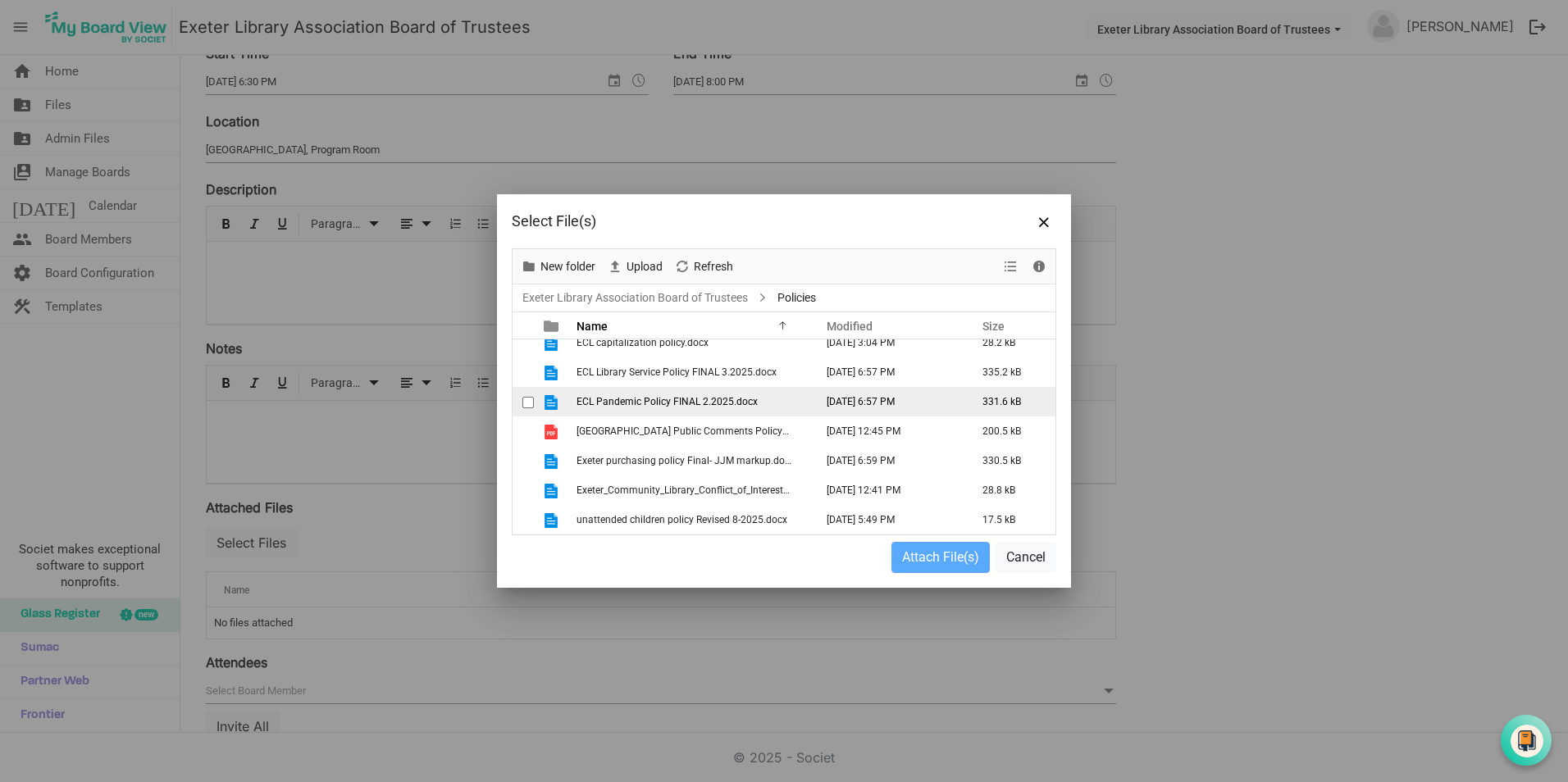
scroll to position [0, 0]
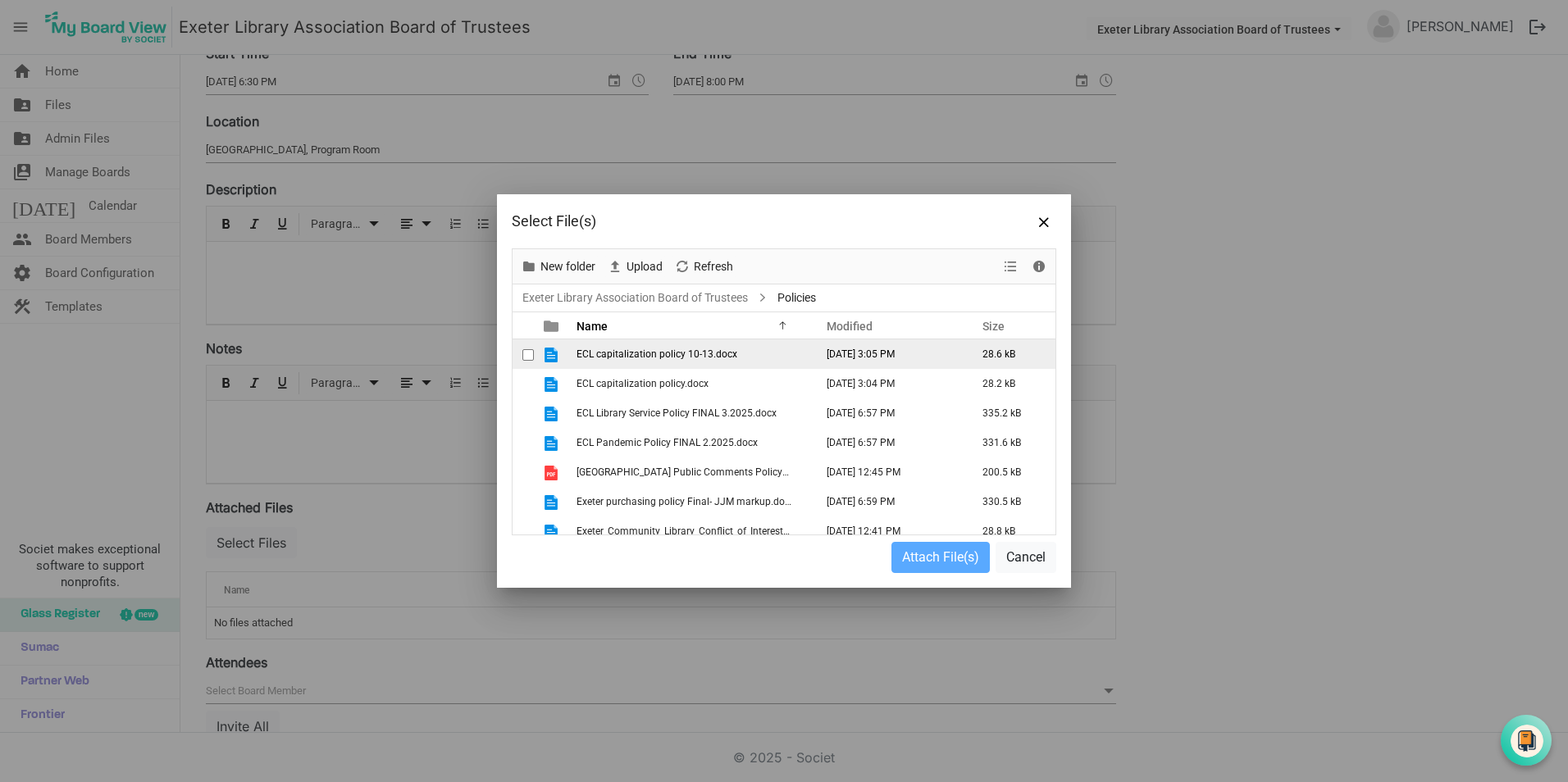
click at [628, 352] on span "ECL capitalization policy 10-13.docx" at bounding box center [656, 354] width 161 height 12
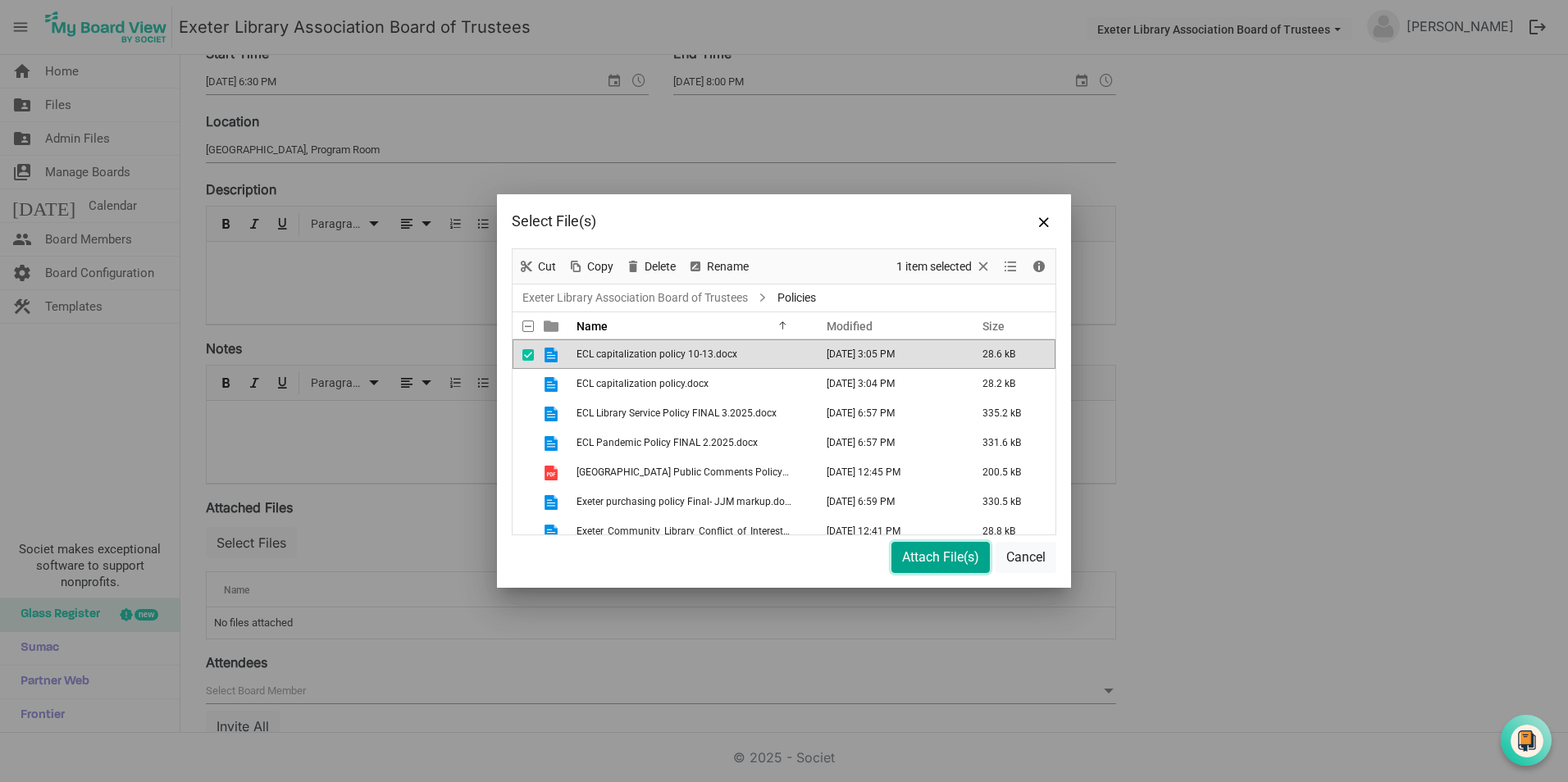
click at [948, 551] on button "Attach File(s)" at bounding box center [940, 557] width 98 height 31
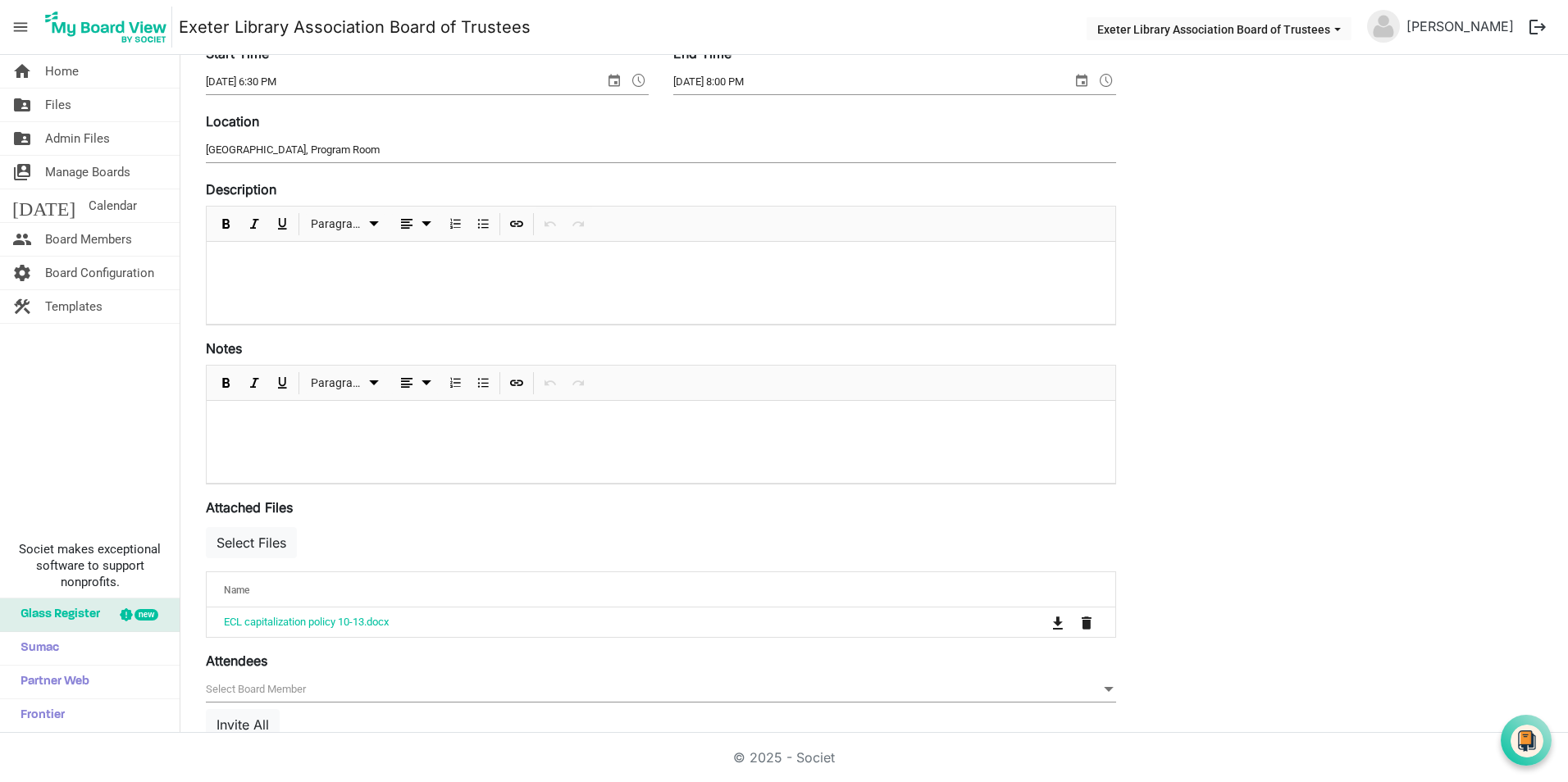
click at [1396, 388] on div "Save Cancel Board of Trustees Meeting Start Time [DATE] 6:30 PM End Time [DATE]…" at bounding box center [874, 573] width 1361 height 1232
click at [1304, 176] on div "Save Cancel Board of Trustees Meeting Start Time [DATE] 6:30 PM End Time [DATE]…" at bounding box center [874, 573] width 1361 height 1232
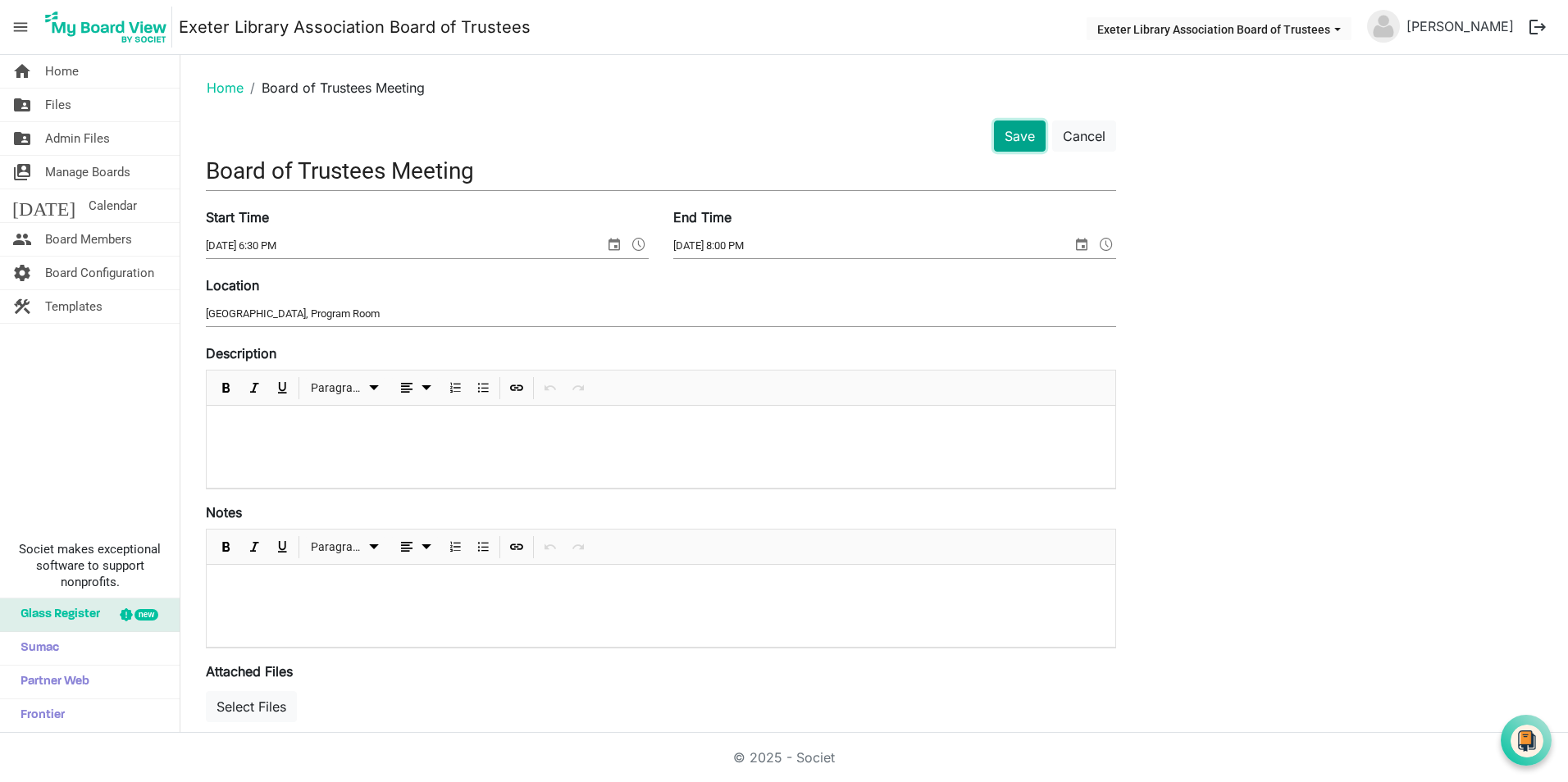
click at [1019, 133] on button "Save" at bounding box center [1019, 136] width 52 height 31
